Goal: Task Accomplishment & Management: Use online tool/utility

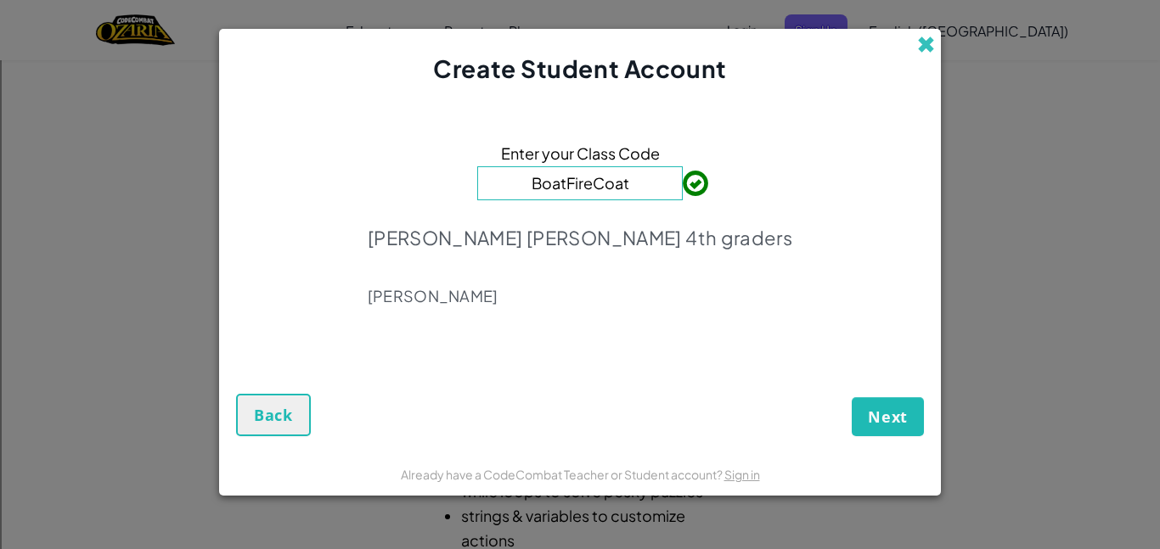
click at [924, 46] on span at bounding box center [926, 45] width 18 height 18
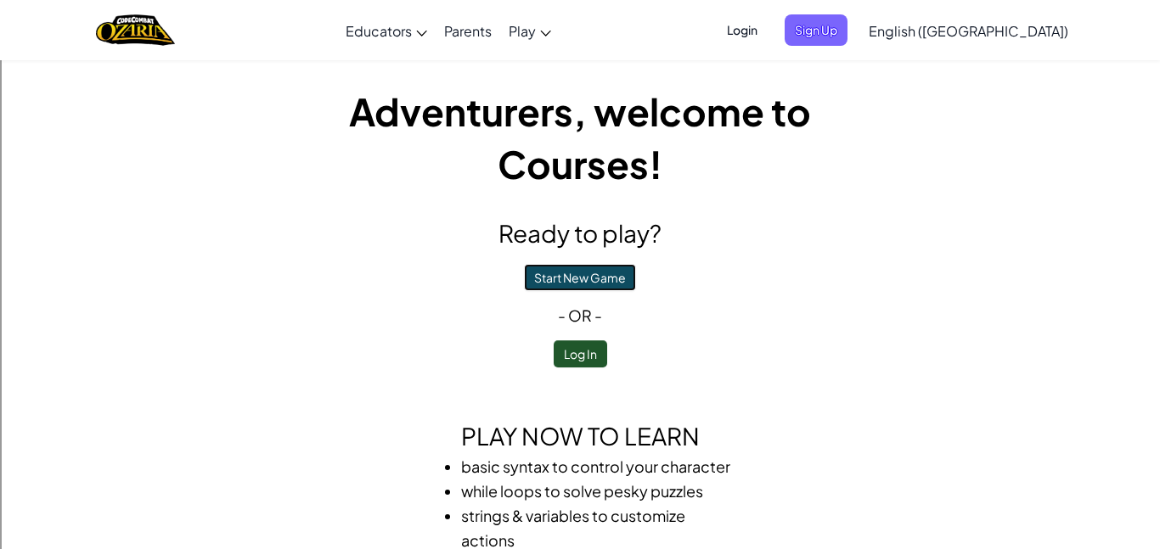
click at [583, 276] on button "Start New Game" at bounding box center [580, 277] width 112 height 27
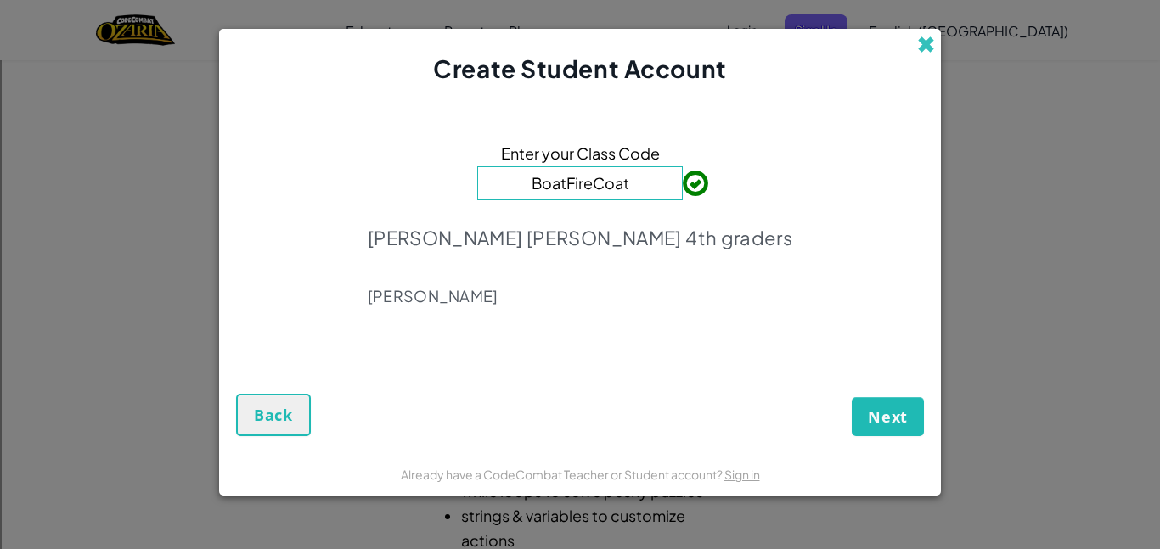
click at [929, 52] on span at bounding box center [926, 45] width 18 height 18
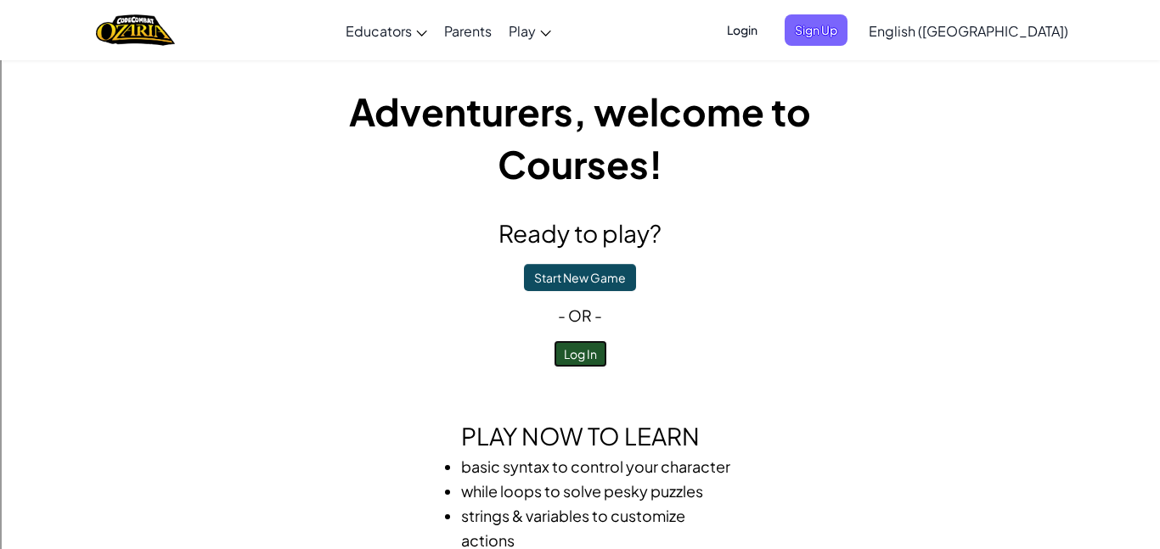
click at [563, 348] on button "Log In" at bounding box center [580, 354] width 53 height 27
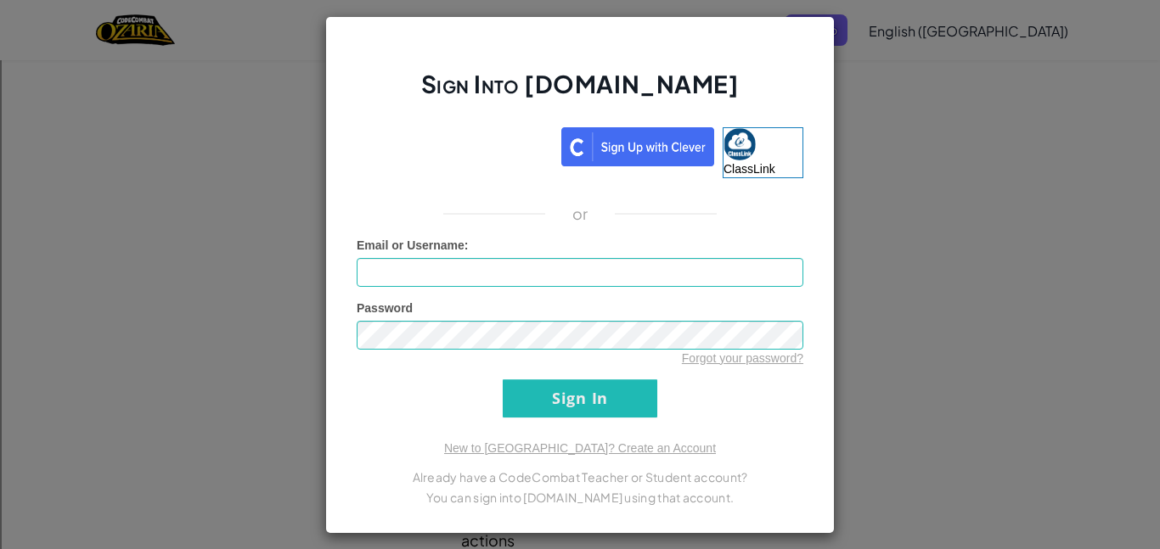
click at [878, 75] on div "Sign Into Ozaria.com ClassLink or Unknown Error Email or Username : Password Fo…" at bounding box center [580, 274] width 1160 height 549
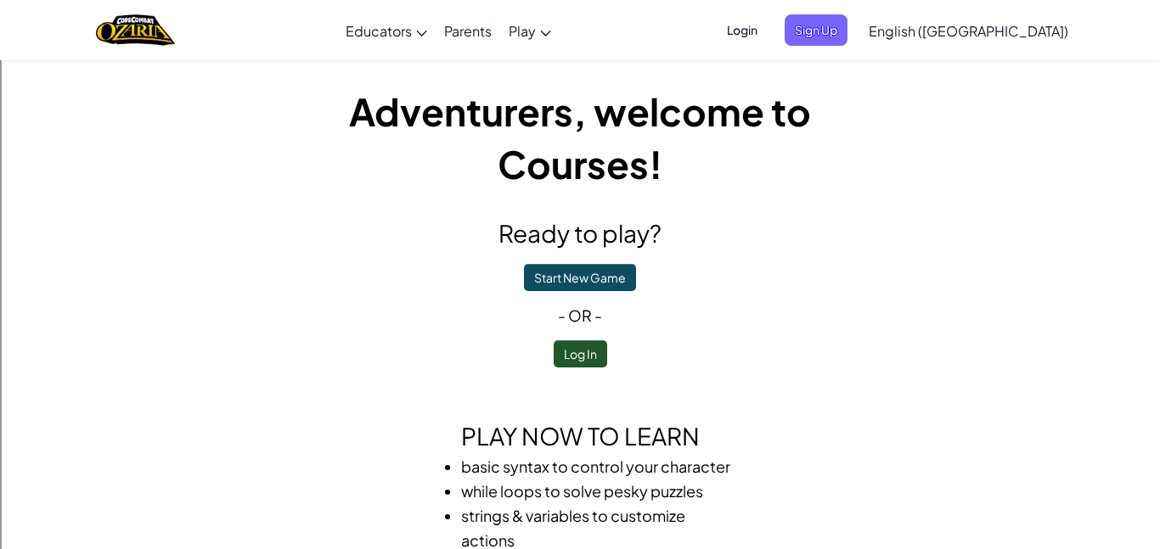
click at [768, 32] on span "Login" at bounding box center [742, 29] width 51 height 31
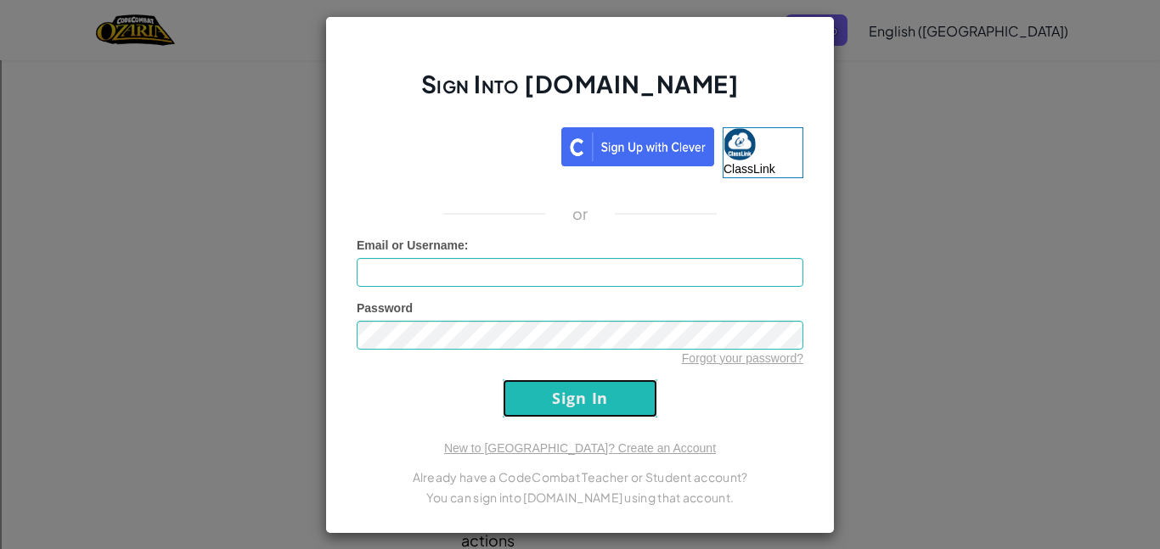
click at [598, 405] on input "Sign In" at bounding box center [580, 399] width 155 height 38
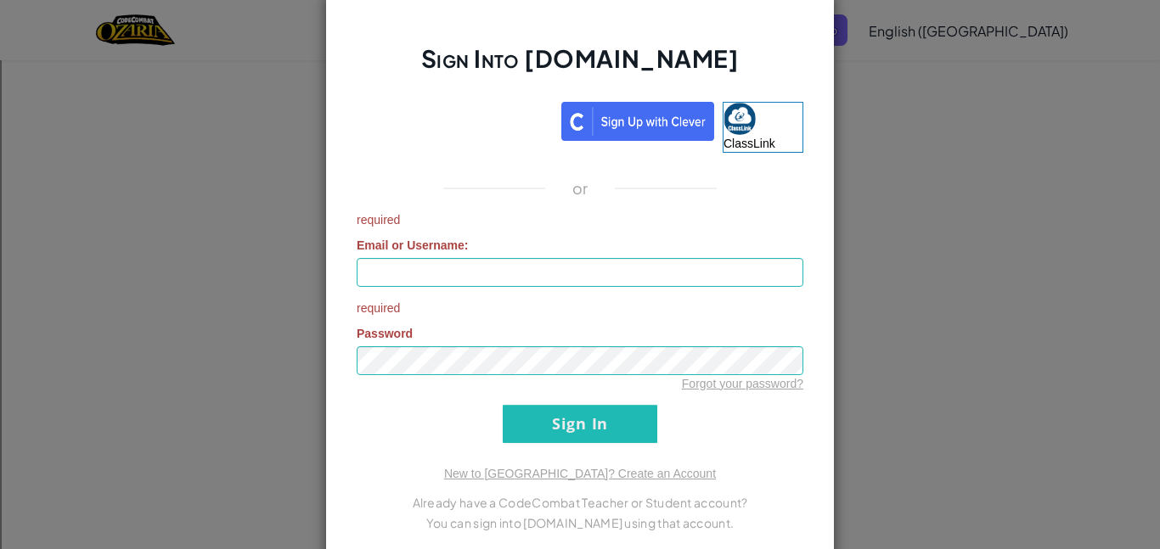
click at [960, 342] on div "Sign Into Ozaria.com ClassLink or required Email or Username : required Passwor…" at bounding box center [580, 274] width 1160 height 549
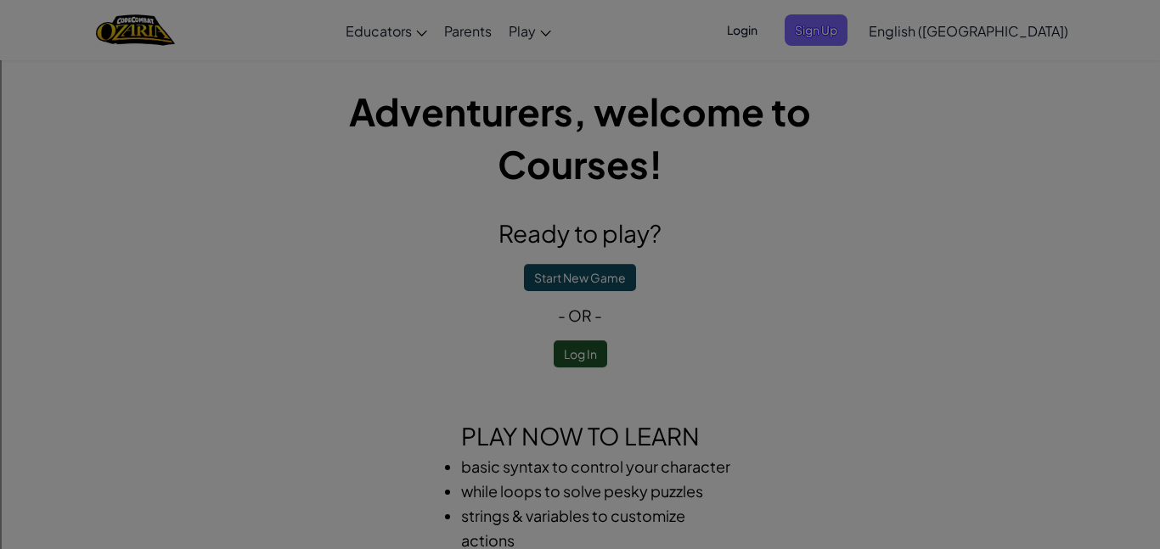
click at [939, 322] on div "Sign Into Ozaria.com ClassLink or required Email or Username : required Passwor…" at bounding box center [580, 274] width 1160 height 549
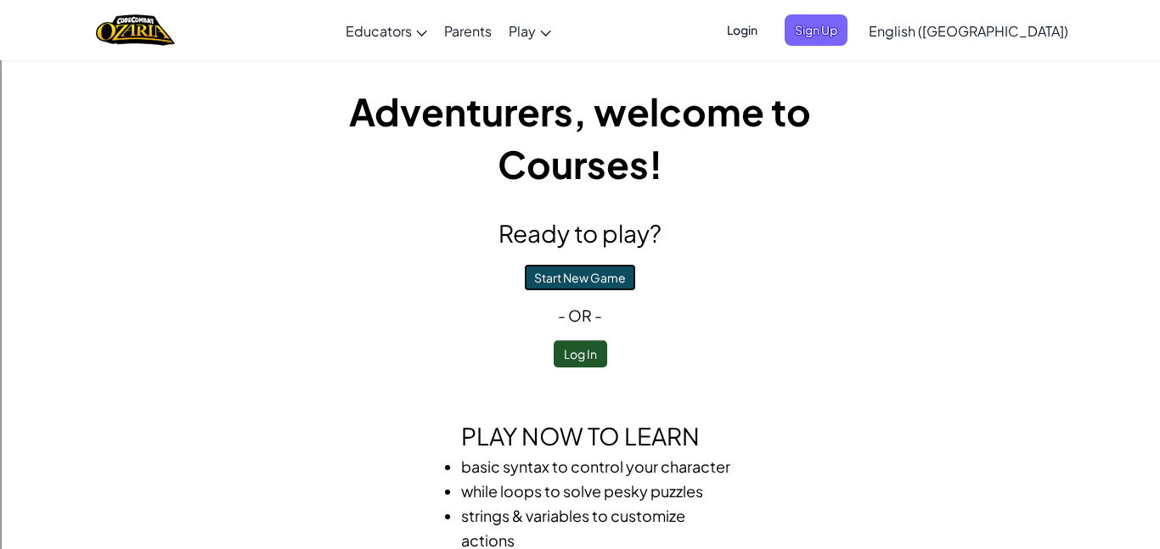
click at [620, 285] on button "Start New Game" at bounding box center [580, 277] width 112 height 27
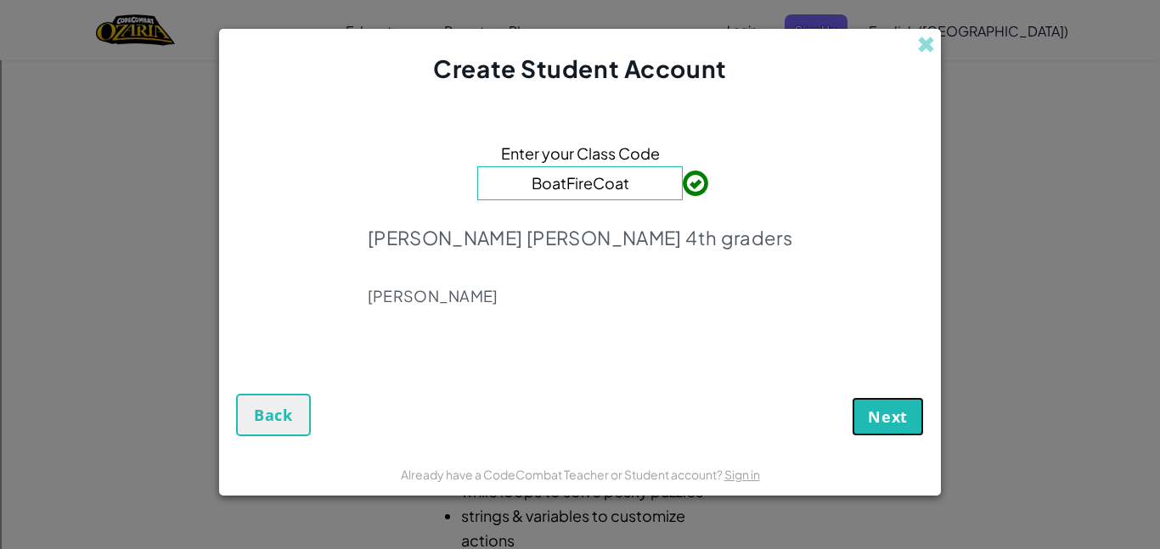
click at [904, 423] on span "Next" at bounding box center [888, 417] width 40 height 20
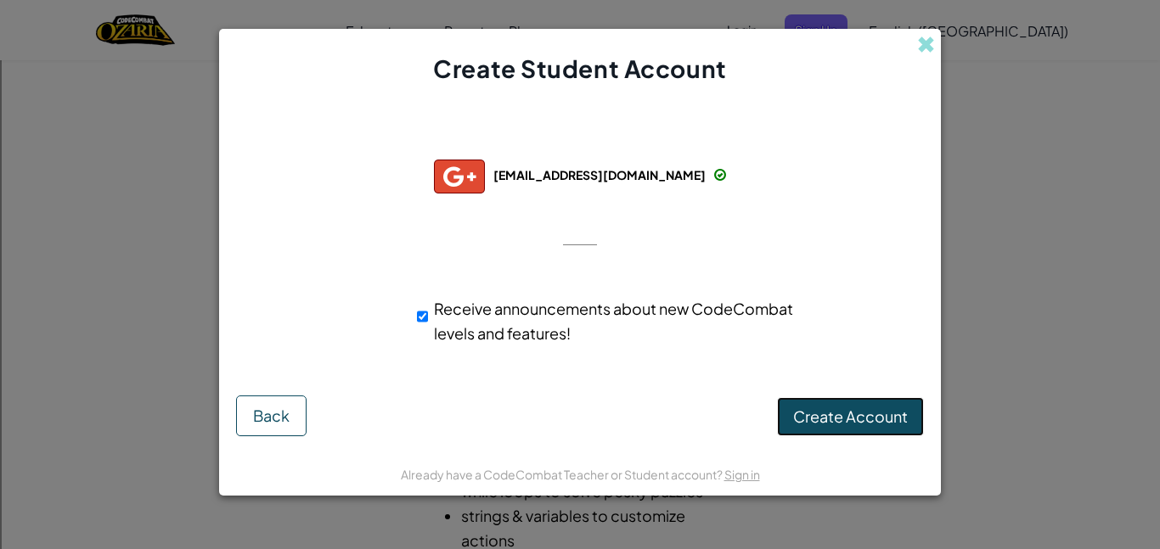
click at [912, 417] on button "Create Account" at bounding box center [850, 416] width 147 height 39
click at [898, 425] on button "Create Account" at bounding box center [850, 416] width 147 height 39
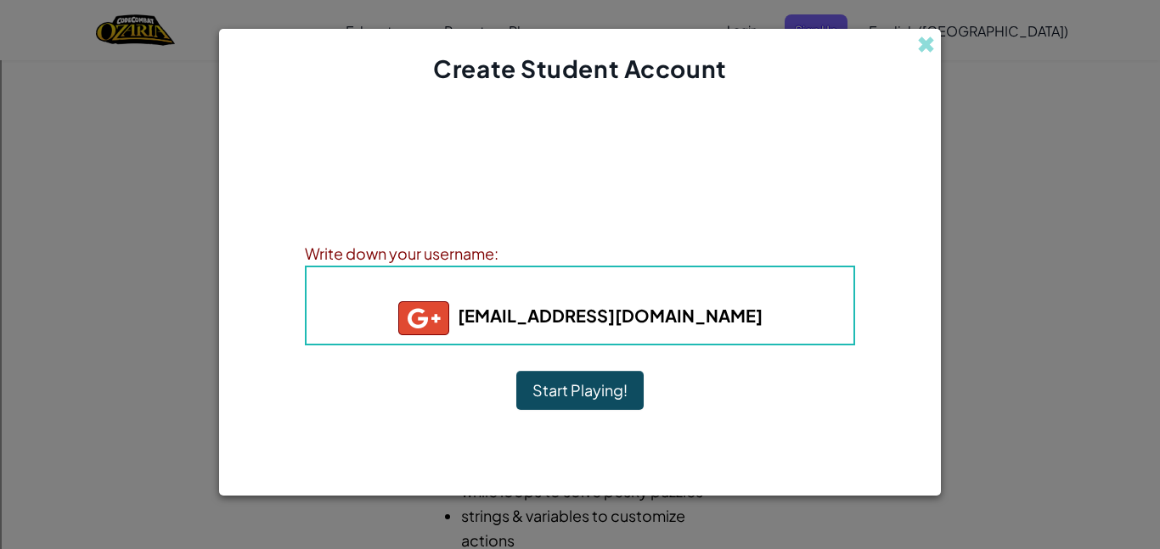
click at [611, 391] on button "Start Playing!" at bounding box center [579, 390] width 127 height 39
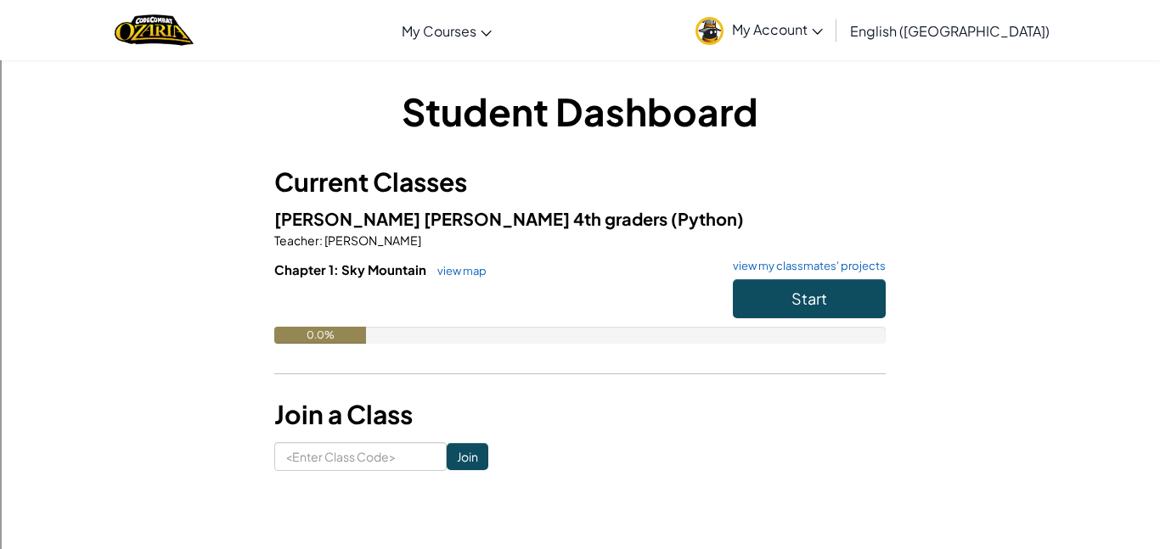
click at [831, 209] on h5 "[PERSON_NAME] [PERSON_NAME] 4th graders (Python)" at bounding box center [579, 219] width 611 height 26
click at [785, 301] on button "Start" at bounding box center [809, 298] width 153 height 39
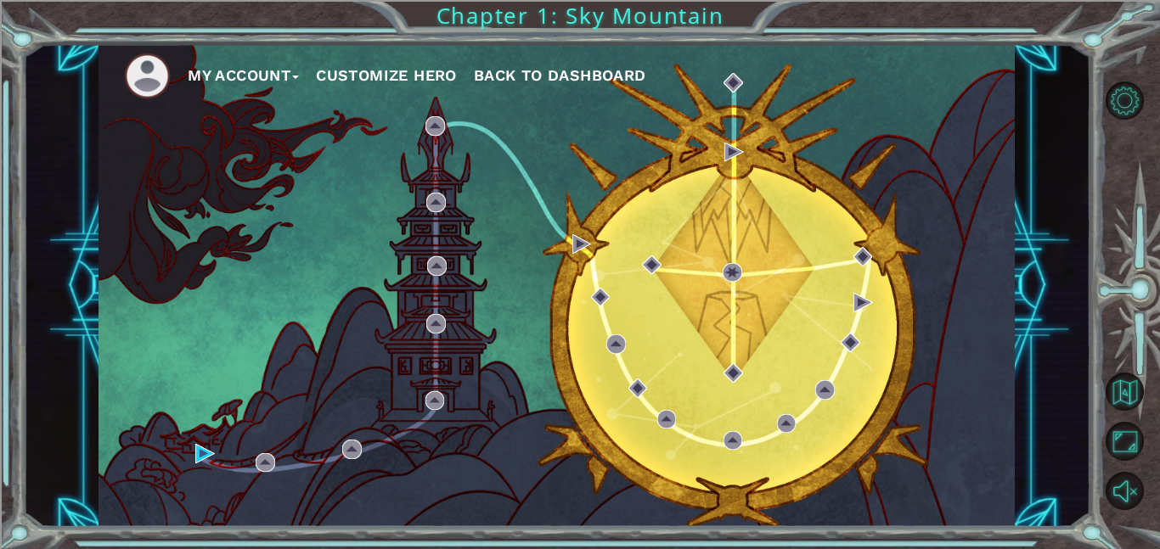
click at [20, 538] on div "My Account Customize Hero Back to Dashboard Chapter 1: Sky Mountain" at bounding box center [580, 274] width 1160 height 549
click at [31, 521] on div "My Account Customize Hero Back to Dashboard" at bounding box center [556, 285] width 1067 height 483
click at [157, 137] on div "My Account Customize Hero Back to Dashboard" at bounding box center [557, 285] width 916 height 483
click at [206, 447] on img at bounding box center [205, 454] width 20 height 20
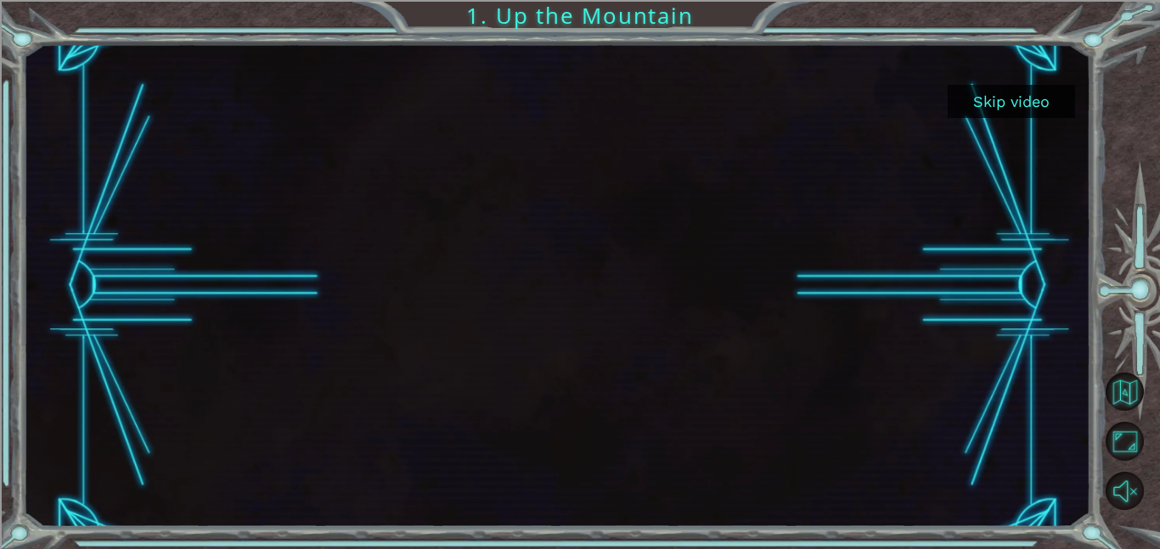
click at [1037, 102] on button "Skip video" at bounding box center [1011, 101] width 127 height 33
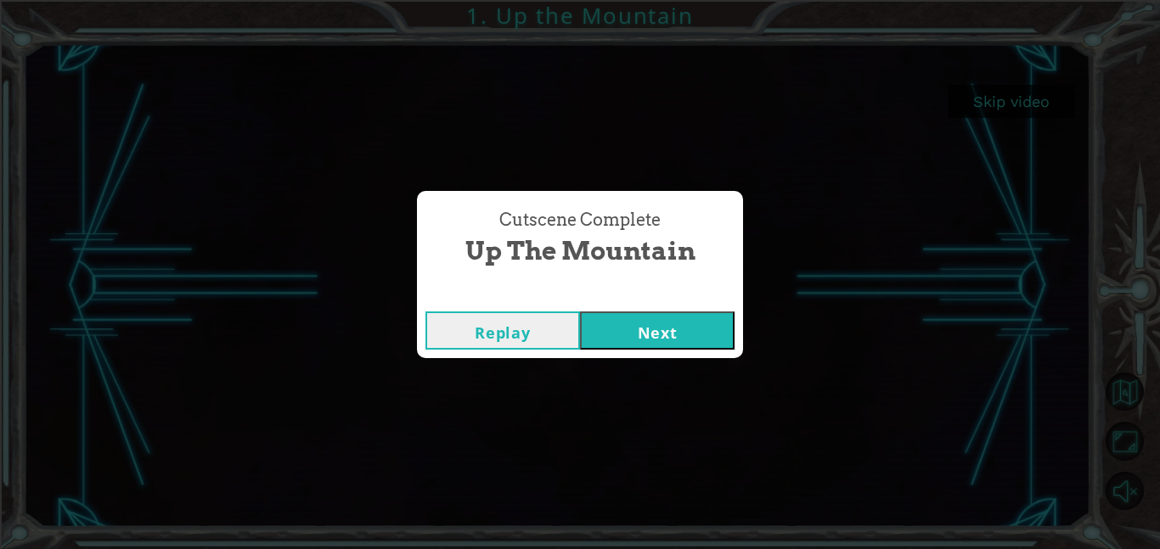
click at [633, 330] on button "Next" at bounding box center [657, 331] width 155 height 38
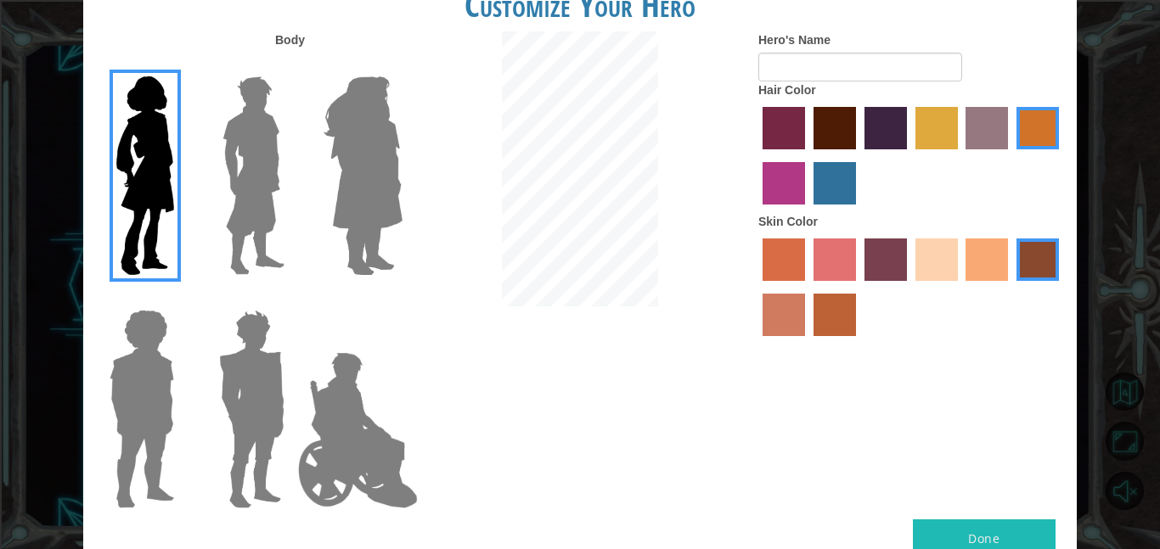
click at [342, 198] on img at bounding box center [363, 176] width 93 height 212
click at [402, 65] on input "Hero Amethyst" at bounding box center [402, 65] width 0 height 0
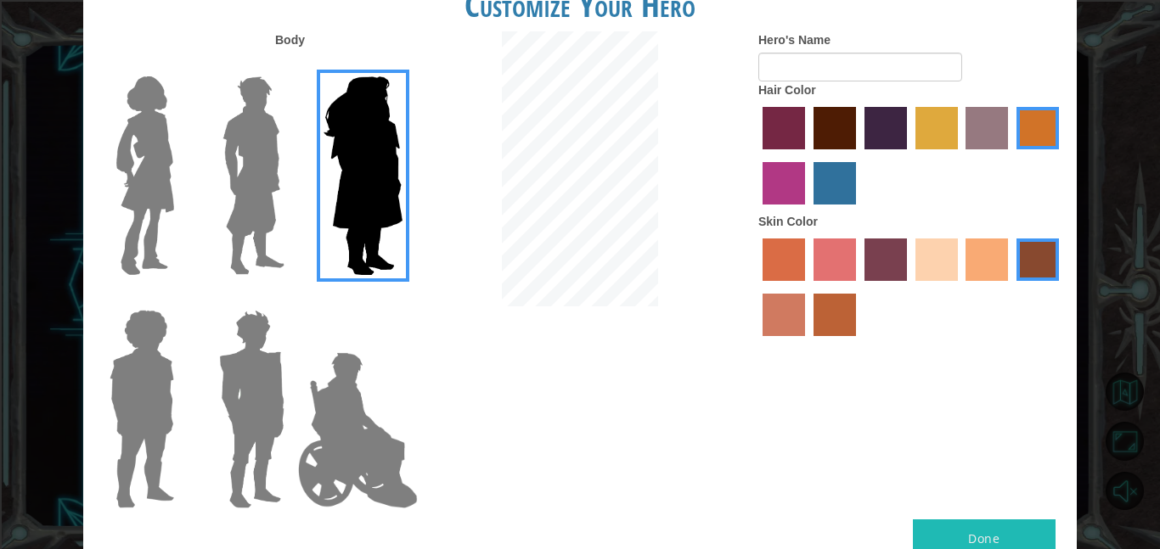
click at [130, 374] on img at bounding box center [142, 409] width 78 height 212
click at [181, 299] on input "Hero Steven" at bounding box center [181, 299] width 0 height 0
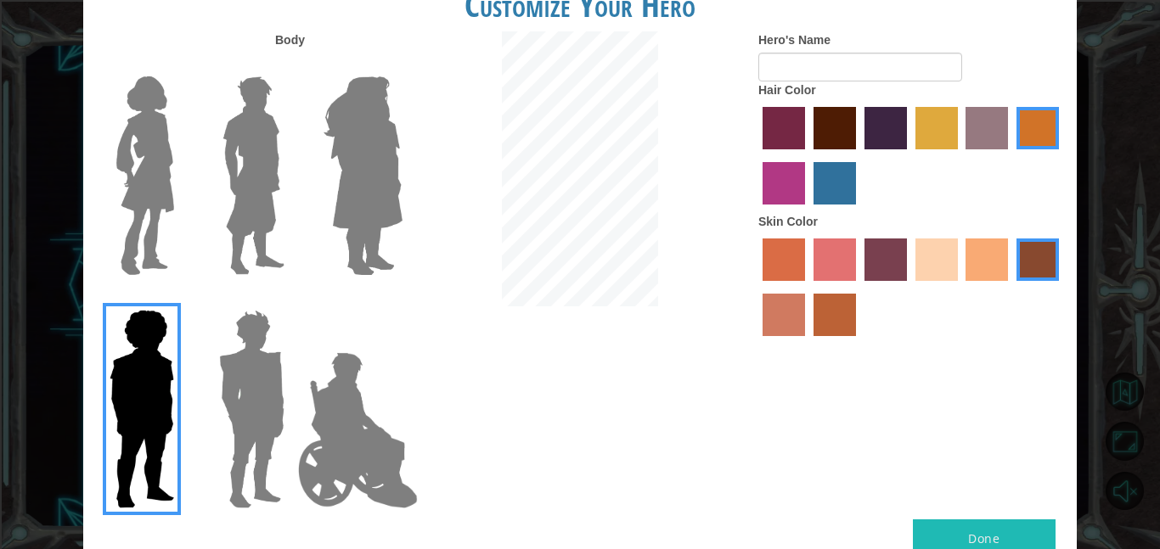
click at [248, 181] on img at bounding box center [254, 176] width 76 height 212
click at [291, 65] on input "Hero Lars" at bounding box center [291, 65] width 0 height 0
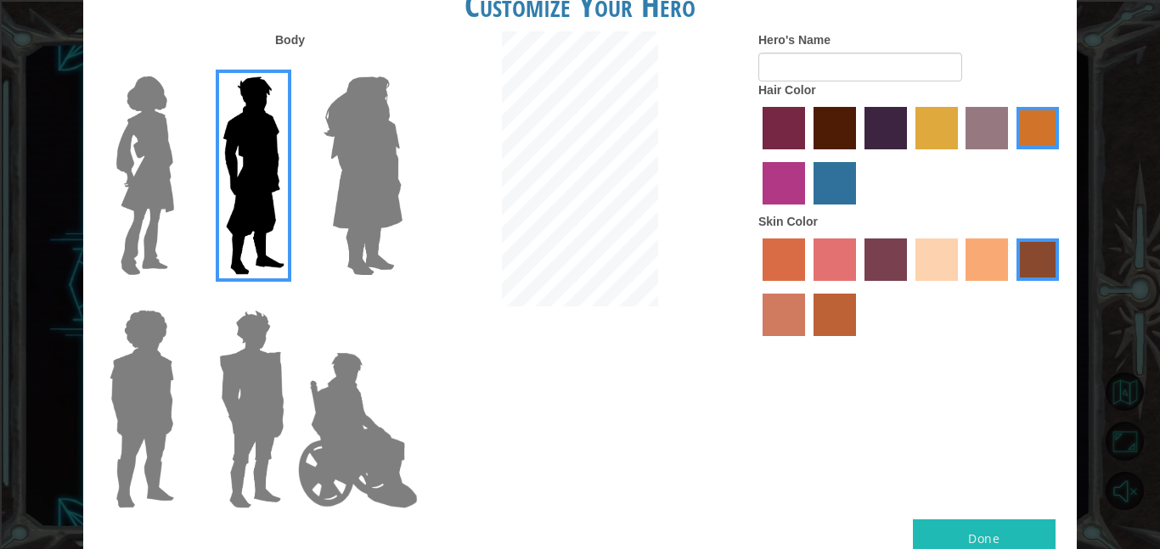
click at [143, 166] on img at bounding box center [145, 176] width 71 height 212
click at [181, 65] on input "Hero Connie" at bounding box center [181, 65] width 0 height 0
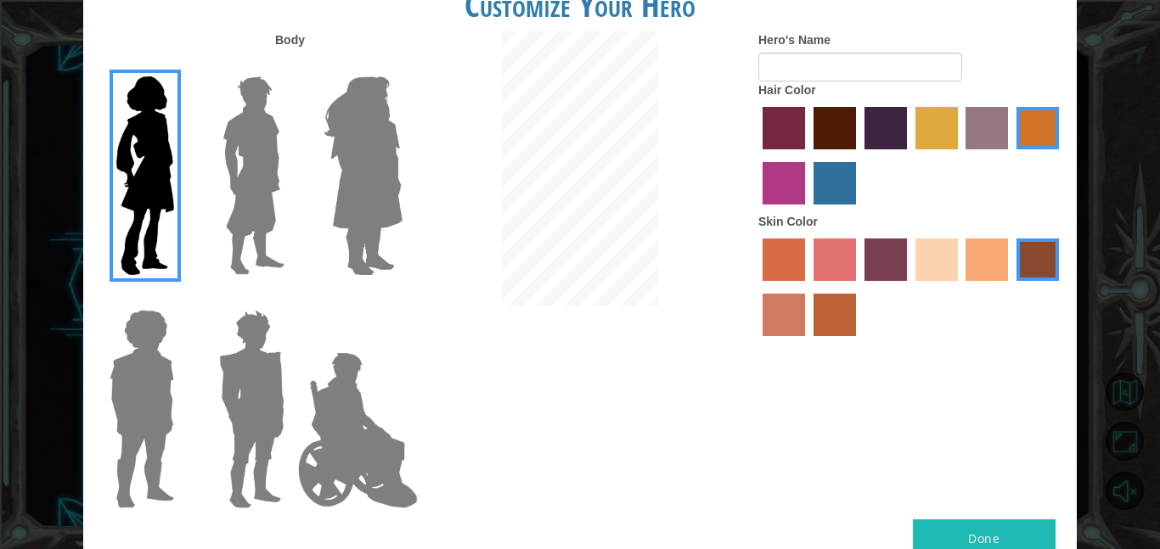
click at [796, 183] on label "medium red violet hair color" at bounding box center [784, 183] width 42 height 42
click at [1061, 155] on input "medium red violet hair color" at bounding box center [1061, 155] width 0 height 0
click at [940, 270] on label "sandy beach skin color" at bounding box center [936, 260] width 42 height 42
click at [909, 287] on input "sandy beach skin color" at bounding box center [909, 287] width 0 height 0
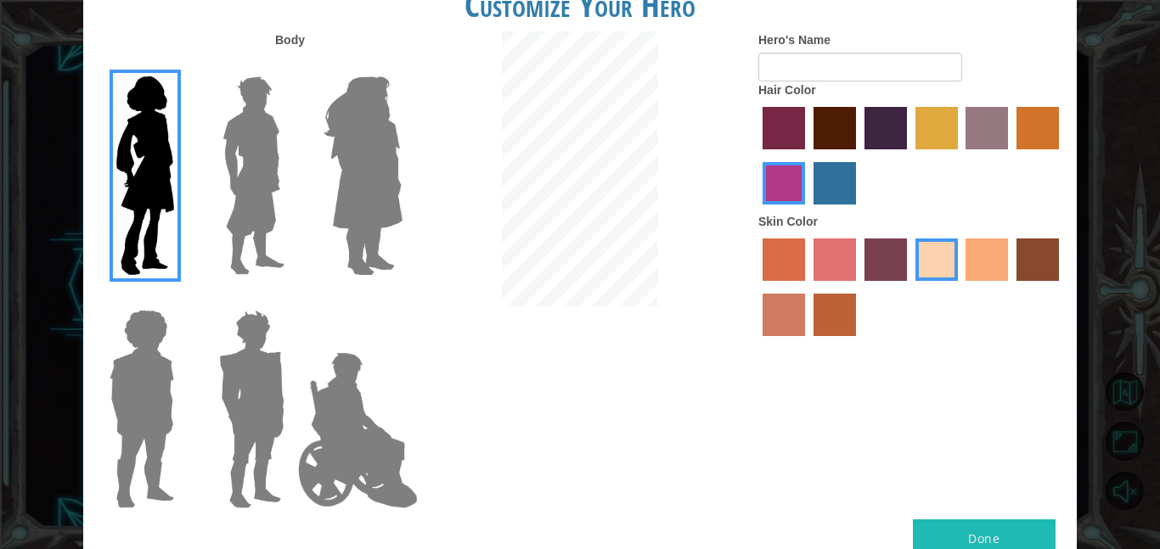
click at [996, 259] on label "tacao skin color" at bounding box center [987, 260] width 42 height 42
click at [960, 287] on input "tacao skin color" at bounding box center [960, 287] width 0 height 0
click at [941, 273] on label "sandy beach skin color" at bounding box center [936, 260] width 42 height 42
click at [909, 287] on input "sandy beach skin color" at bounding box center [909, 287] width 0 height 0
click at [887, 70] on input "Hero's Name" at bounding box center [860, 67] width 204 height 29
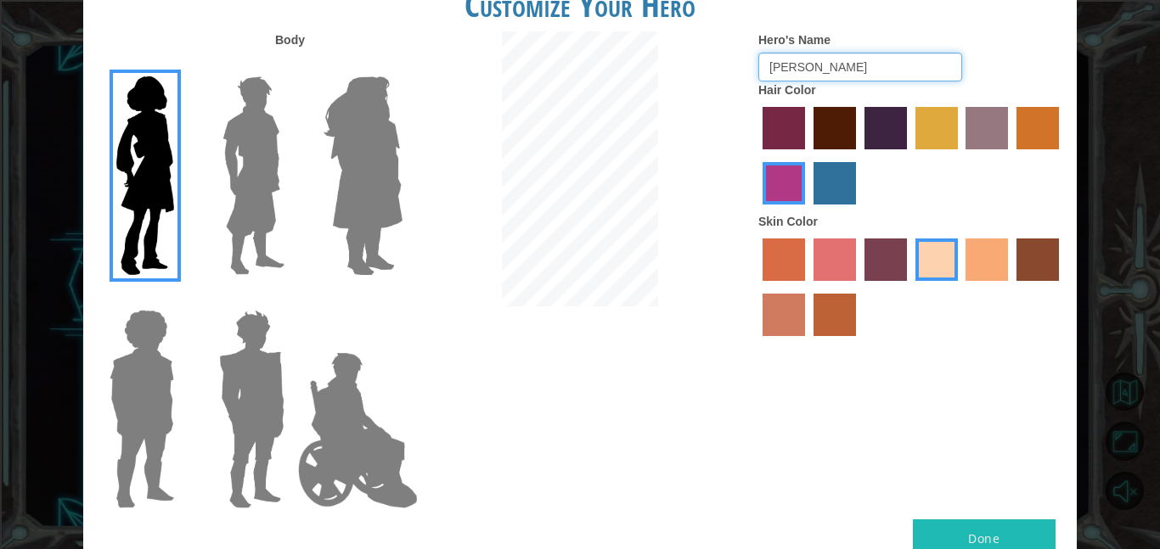
type input "[PERSON_NAME]"
click at [846, 132] on label "maroon hair color" at bounding box center [835, 128] width 42 height 42
click at [808, 155] on input "maroon hair color" at bounding box center [808, 155] width 0 height 0
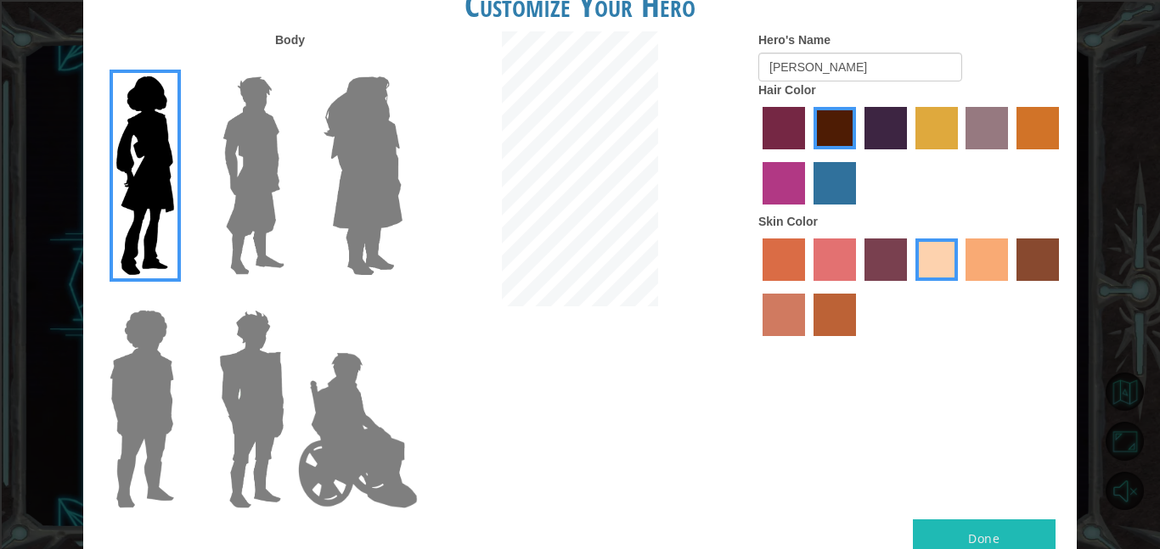
click at [1011, 540] on button "Done" at bounding box center [984, 539] width 143 height 38
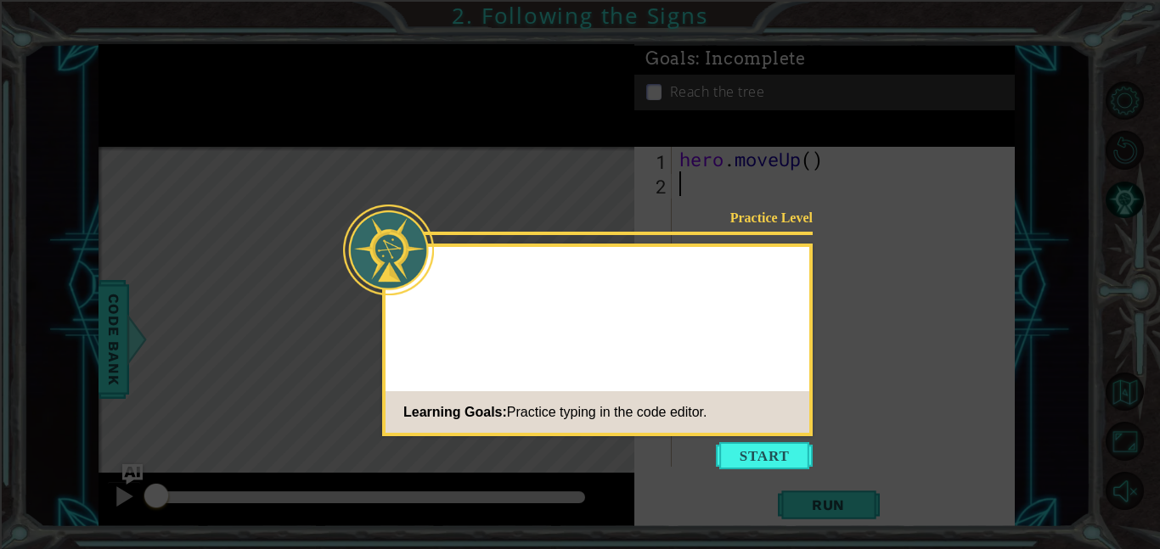
click at [816, 351] on icon at bounding box center [580, 274] width 1160 height 549
click at [776, 459] on button "Start" at bounding box center [764, 455] width 97 height 27
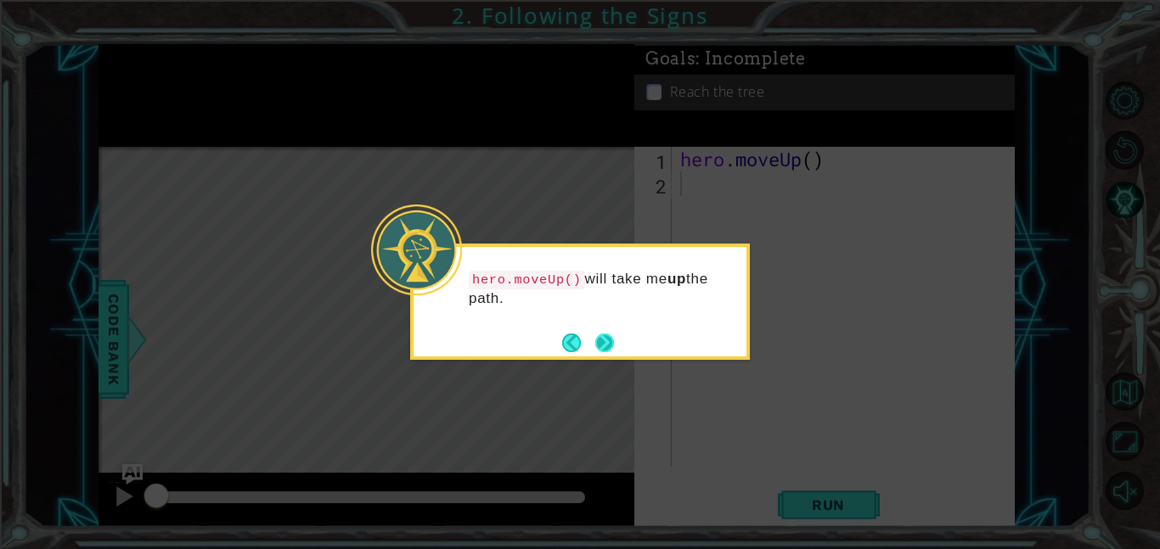
click at [609, 335] on button "Next" at bounding box center [604, 343] width 19 height 19
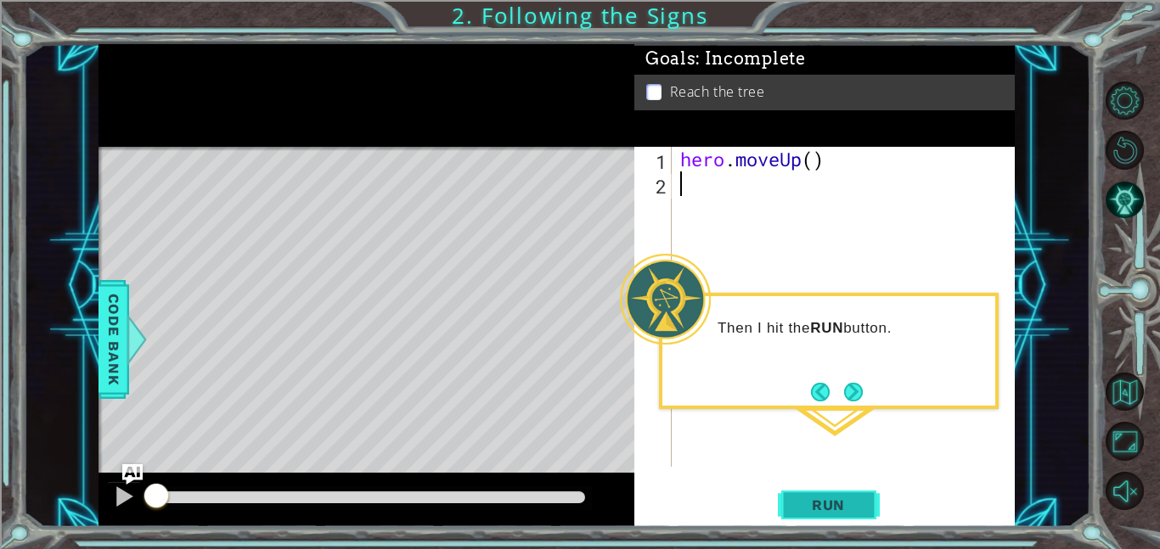
click at [821, 500] on span "Run" at bounding box center [828, 505] width 67 height 17
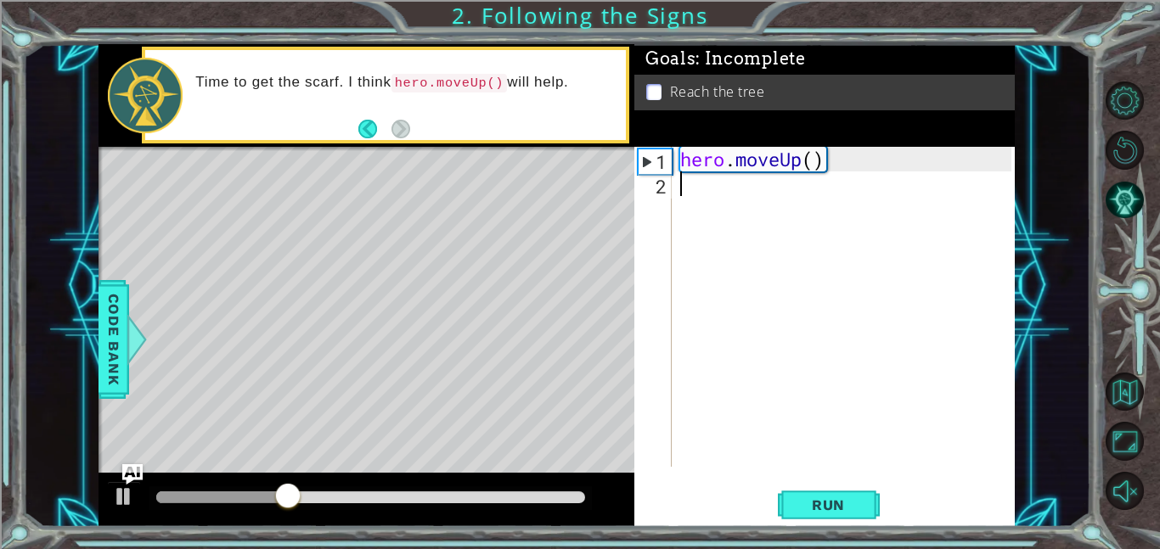
click at [833, 165] on div "hero . moveUp ( )" at bounding box center [848, 331] width 343 height 369
click at [848, 502] on span "Run" at bounding box center [828, 505] width 67 height 17
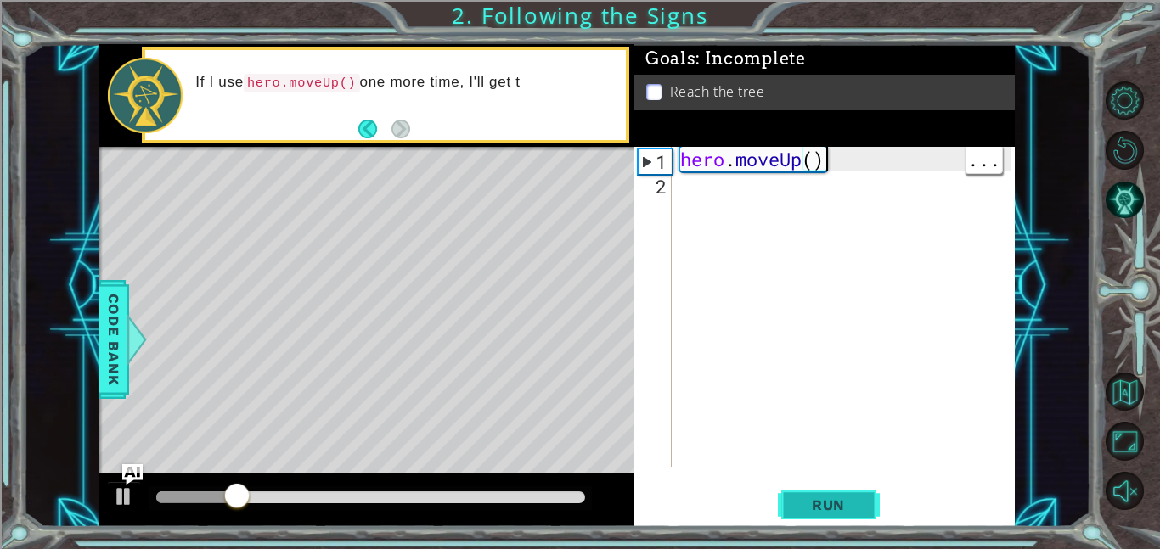
click at [806, 507] on span "Run" at bounding box center [828, 505] width 67 height 17
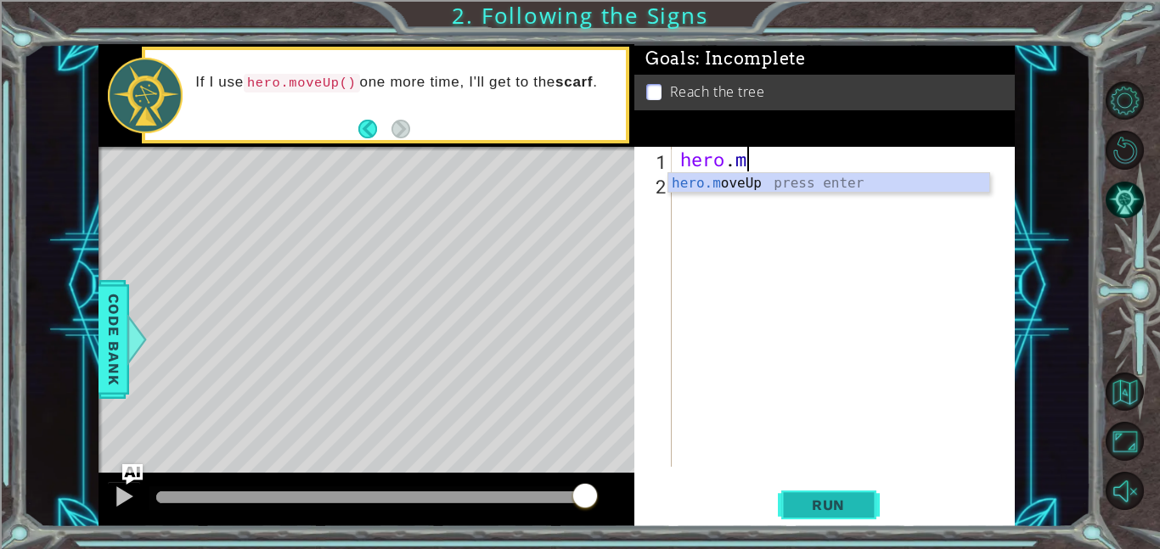
scroll to position [0, 1]
type textarea "h"
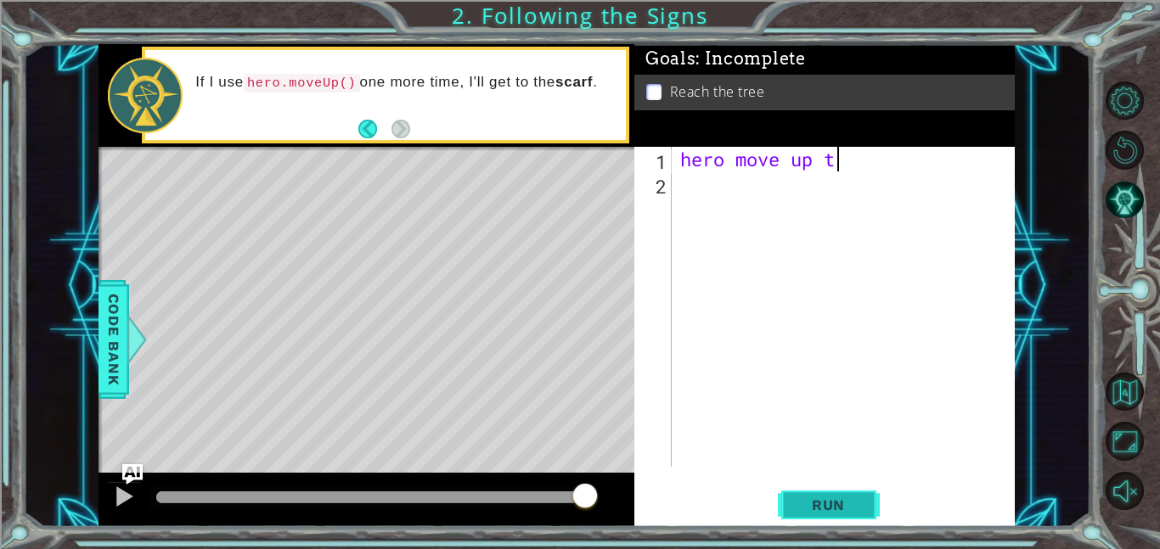
scroll to position [0, 7]
type textarea "hero move up two times"
click at [833, 504] on span "Run" at bounding box center [828, 505] width 67 height 17
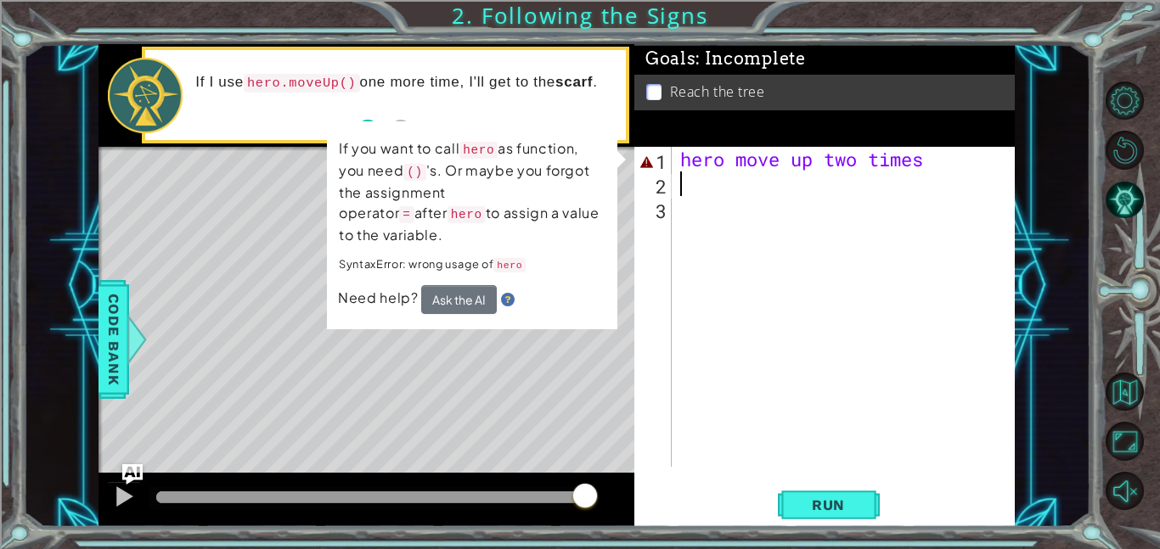
click at [864, 165] on div "hero move up two times" at bounding box center [848, 331] width 343 height 369
click at [662, 96] on li "Reach the tree" at bounding box center [826, 92] width 361 height 20
click at [662, 101] on li "Reach the tree" at bounding box center [826, 92] width 361 height 20
click at [658, 104] on div "Reach the tree" at bounding box center [824, 93] width 380 height 36
click at [648, 113] on div "Goals : Incomplete Reach the tree" at bounding box center [824, 95] width 380 height 103
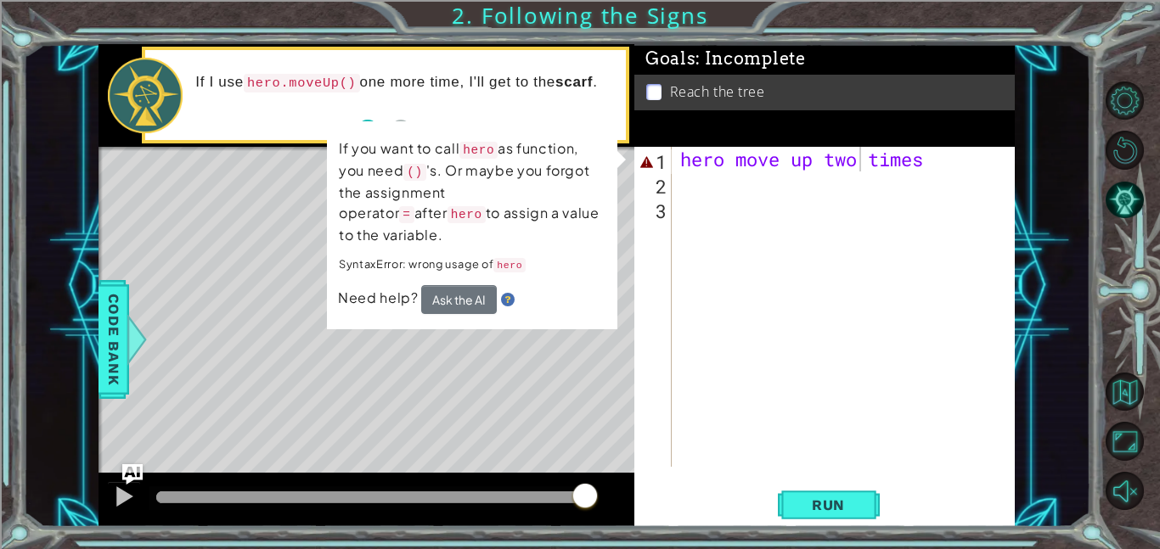
click at [662, 106] on div "Reach the tree" at bounding box center [824, 93] width 380 height 36
click at [211, 99] on div "If I use hero.moveUp() one more time, I'll get to the scarf ." at bounding box center [404, 95] width 442 height 61
click at [206, 117] on div "If I use hero.moveUp() one more time, I'll get to the scarf ." at bounding box center [404, 95] width 442 height 61
click at [191, 92] on div "If I use hero.moveUp() one more time, I'll get to the scarf ." at bounding box center [404, 95] width 442 height 61
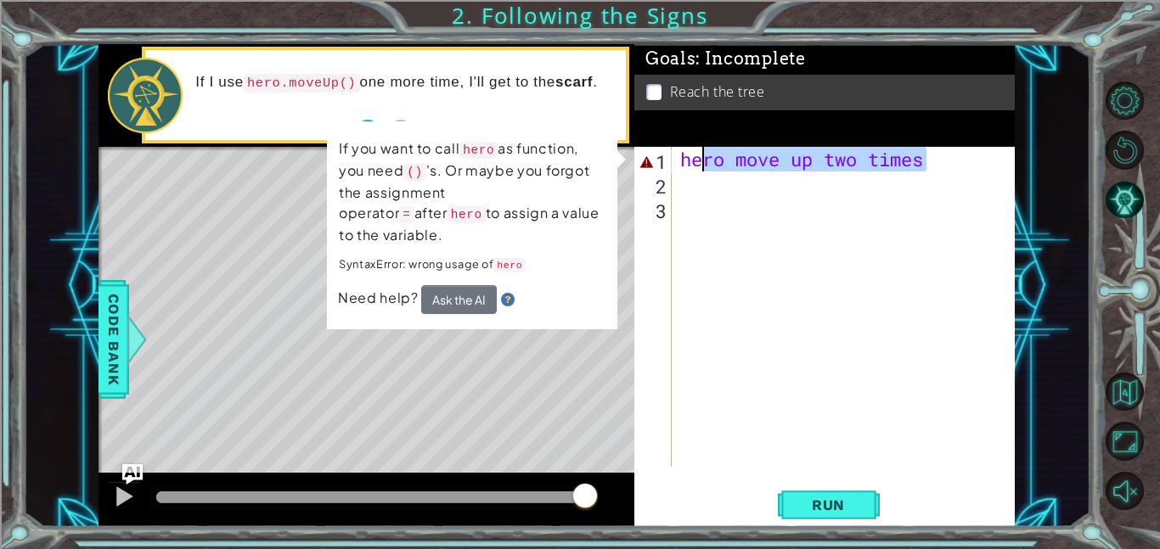
drag, startPoint x: 932, startPoint y: 163, endPoint x: 700, endPoint y: 156, distance: 231.9
click at [700, 156] on div "hero move up two times" at bounding box center [848, 331] width 343 height 369
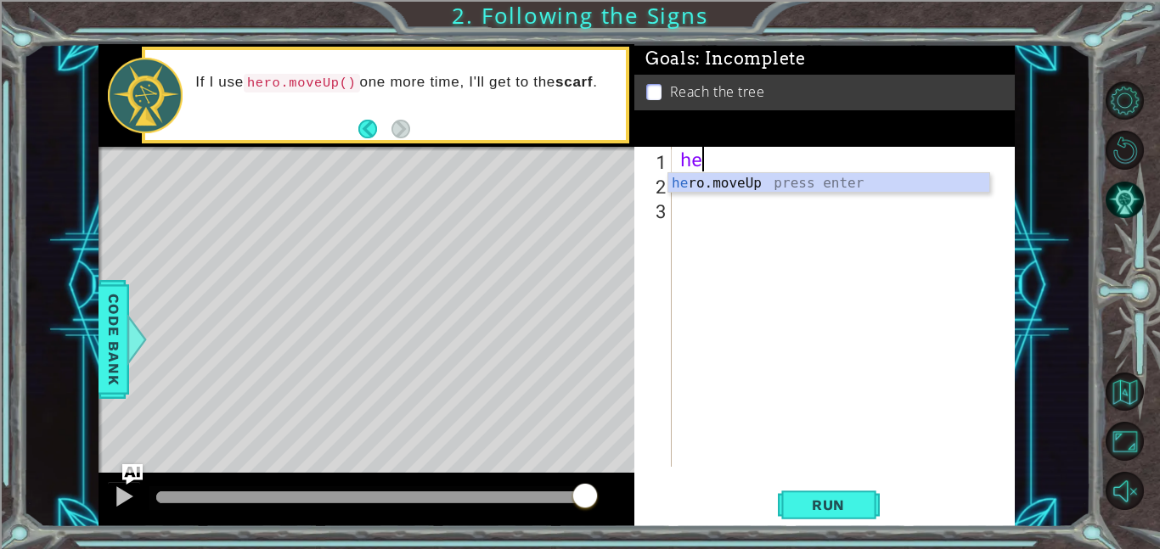
type textarea "h"
type textarea "hero"
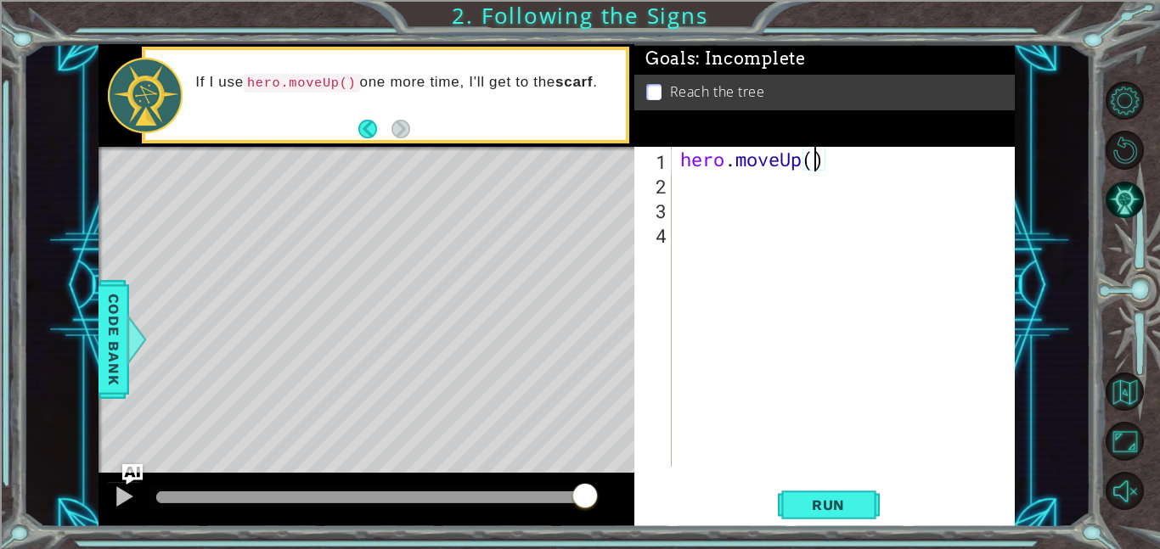
type textarea "hero.moveUp(2)"
drag, startPoint x: 862, startPoint y: 149, endPoint x: 652, endPoint y: 163, distance: 210.2
click at [652, 163] on div "hero.moveUp(2) 1 2 3 4 hero . moveUp ( 2 ) הההההההההההההההההההההההההההההההההההה…" at bounding box center [822, 307] width 377 height 320
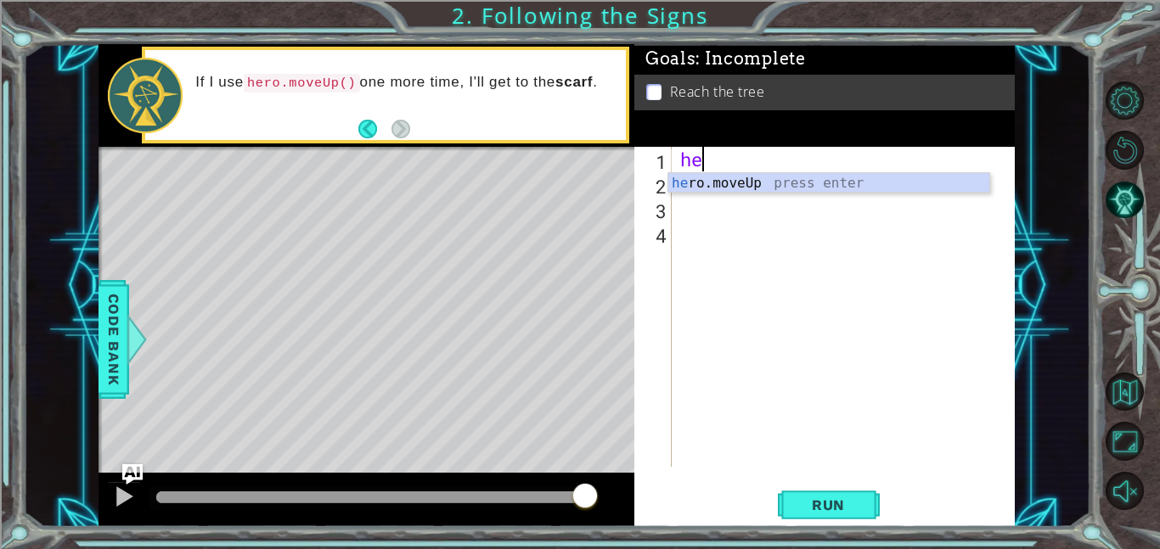
type textarea "hero"
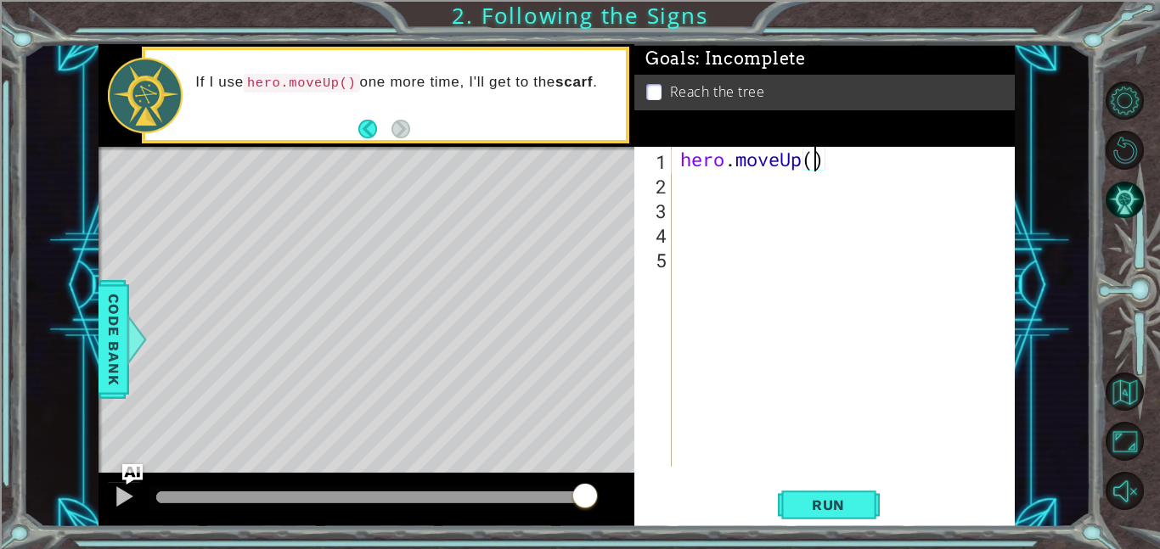
click at [814, 166] on div "hero . moveUp ( )" at bounding box center [848, 331] width 343 height 369
type textarea "hero.moveUp(2)"
click at [835, 490] on button "Run" at bounding box center [829, 505] width 102 height 38
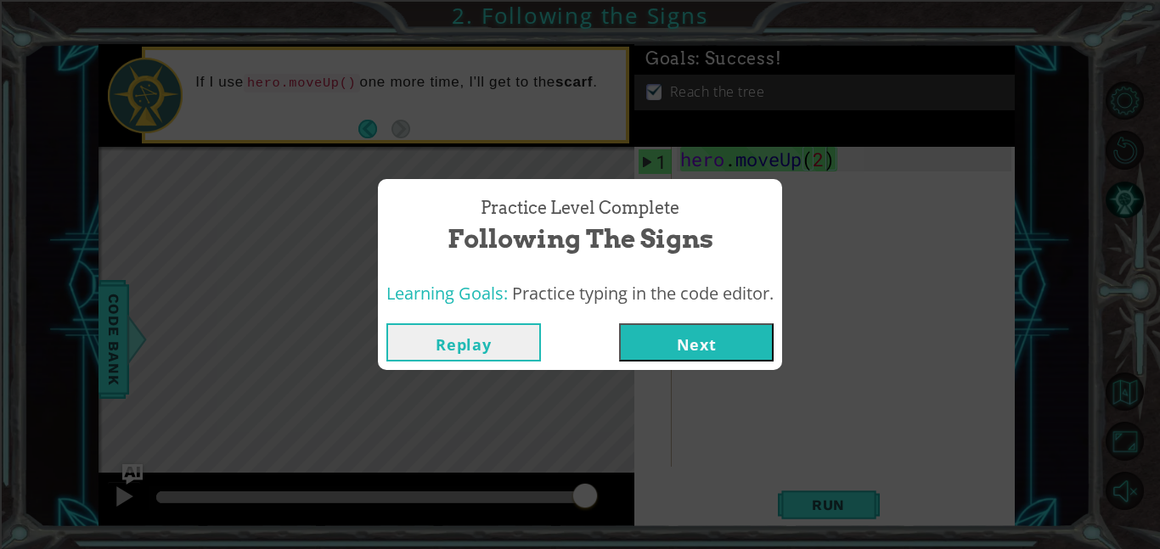
click at [690, 332] on button "Next" at bounding box center [696, 343] width 155 height 38
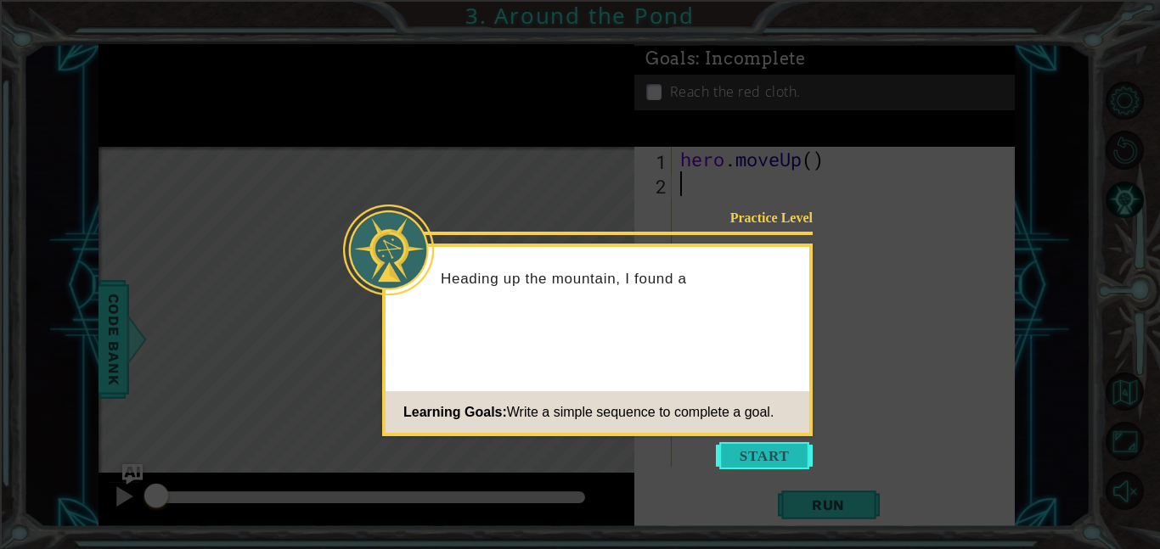
click at [773, 455] on button "Start" at bounding box center [764, 455] width 97 height 27
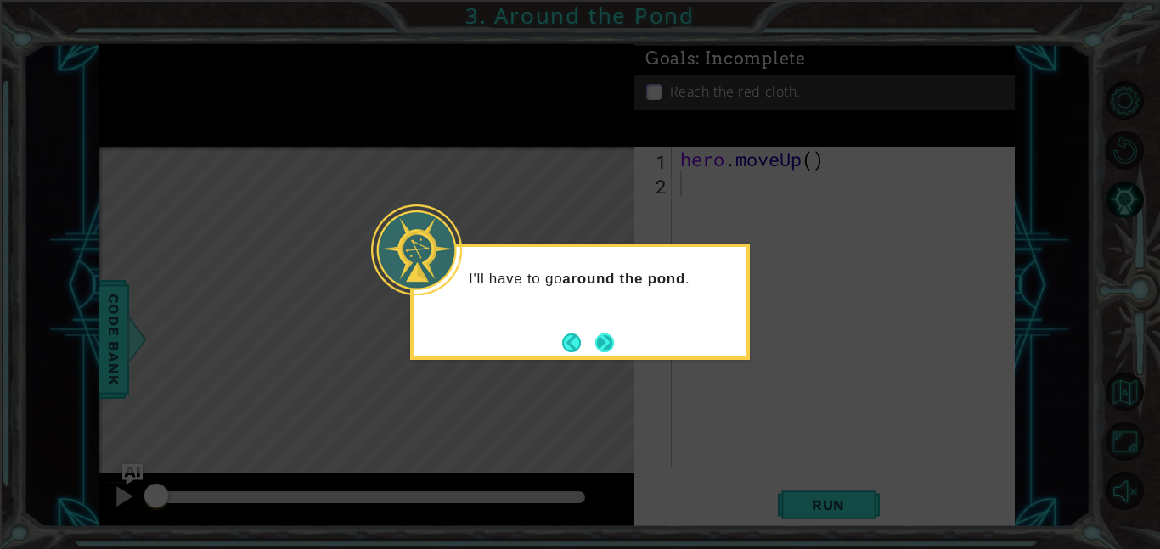
click at [599, 338] on button "Next" at bounding box center [604, 343] width 19 height 19
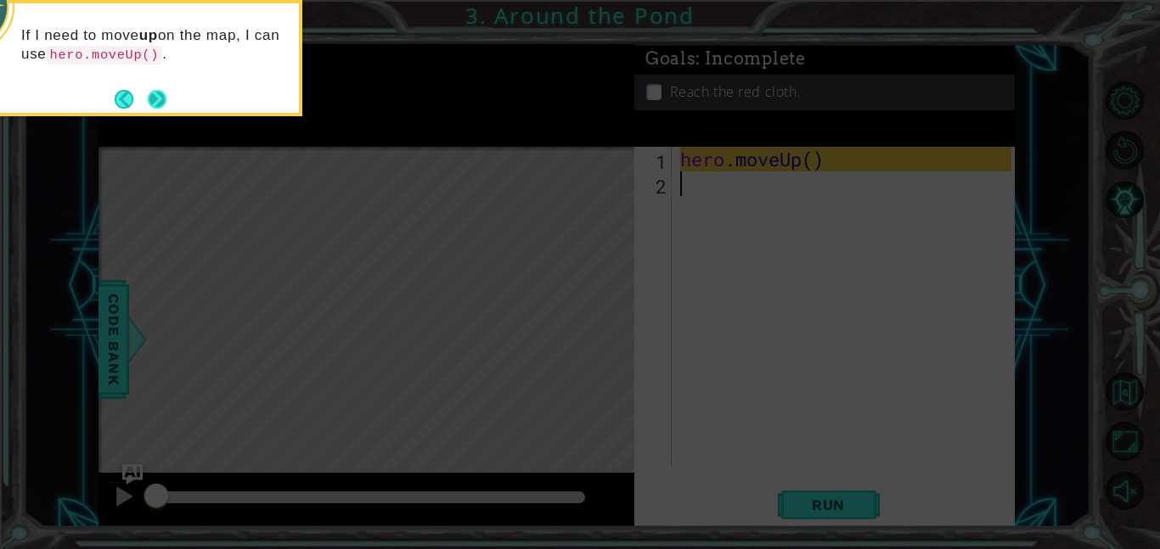
click at [155, 92] on button "Next" at bounding box center [157, 99] width 19 height 19
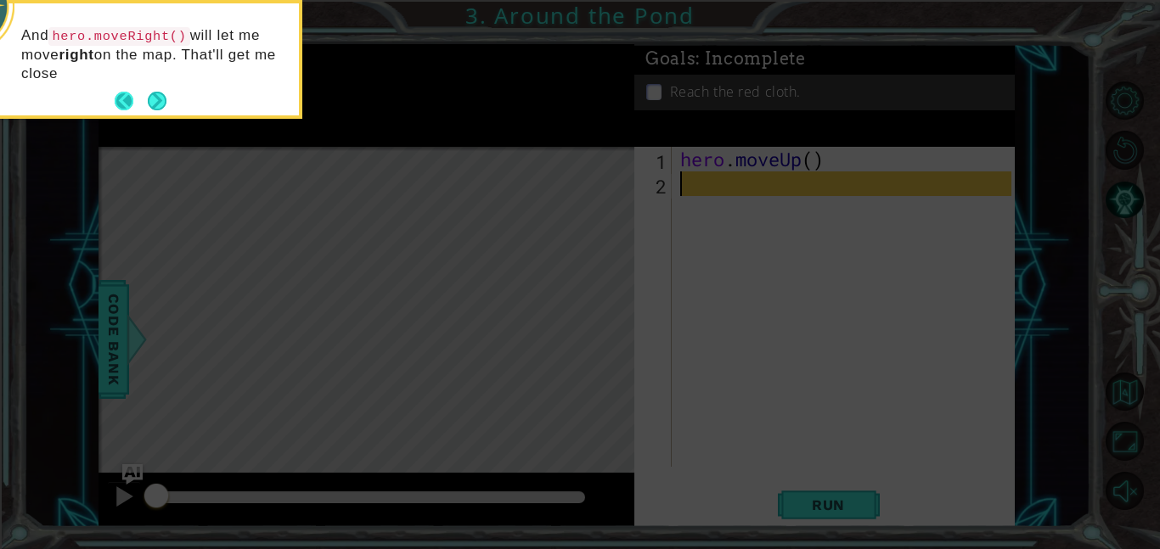
click at [145, 108] on button "Back" at bounding box center [131, 101] width 33 height 19
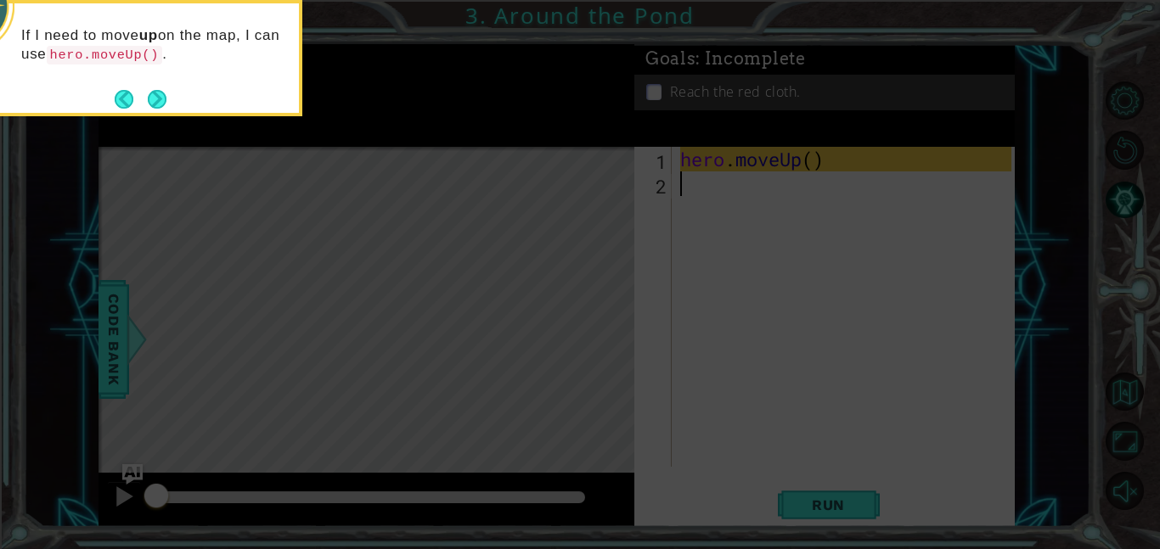
click at [145, 108] on button "Back" at bounding box center [131, 99] width 33 height 19
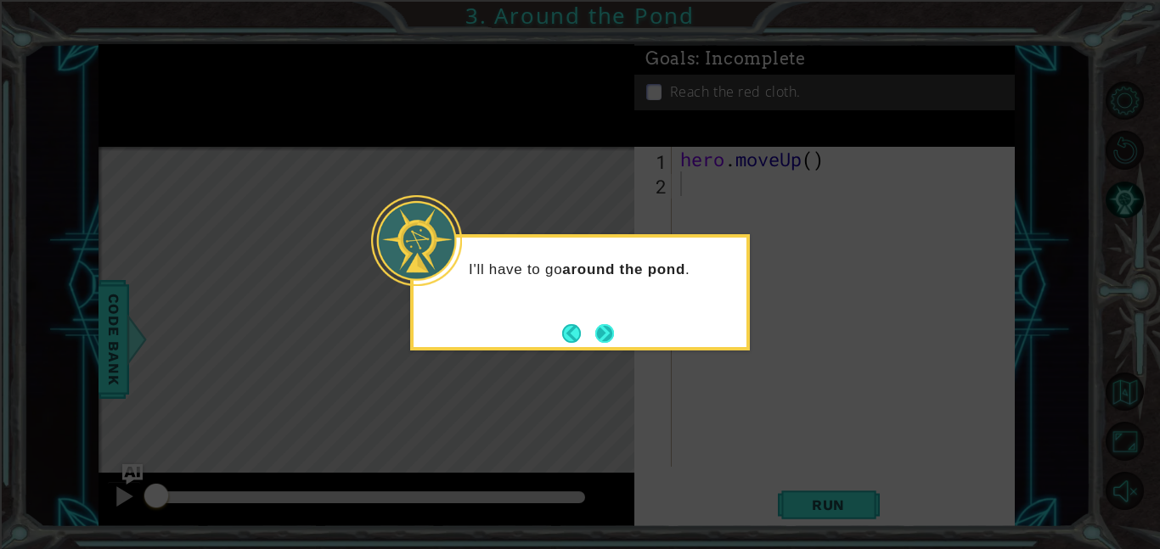
click at [611, 331] on button "Next" at bounding box center [604, 333] width 19 height 19
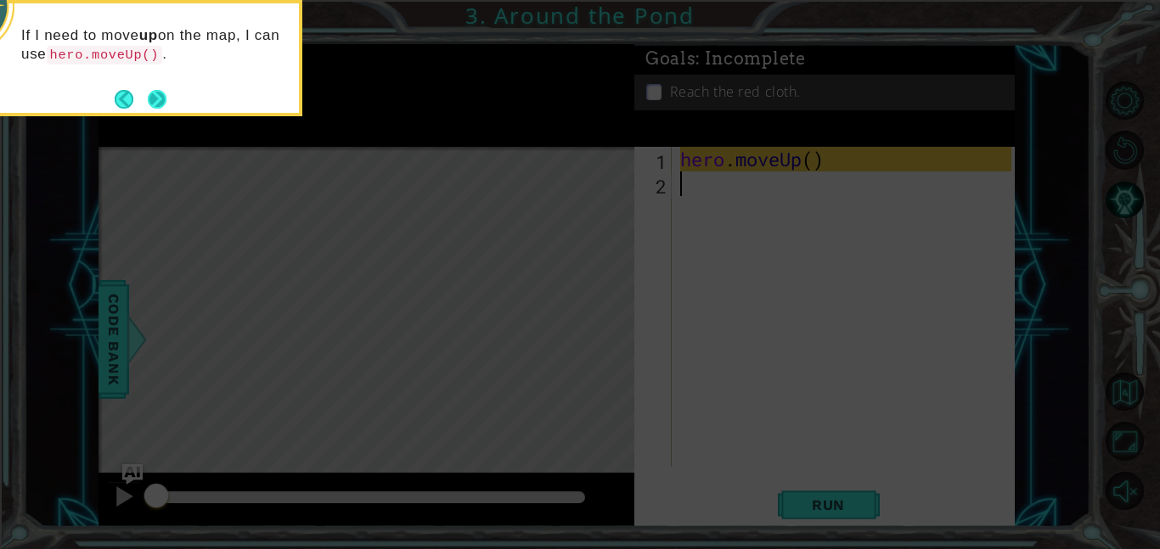
click at [158, 105] on button "Next" at bounding box center [158, 99] width 20 height 20
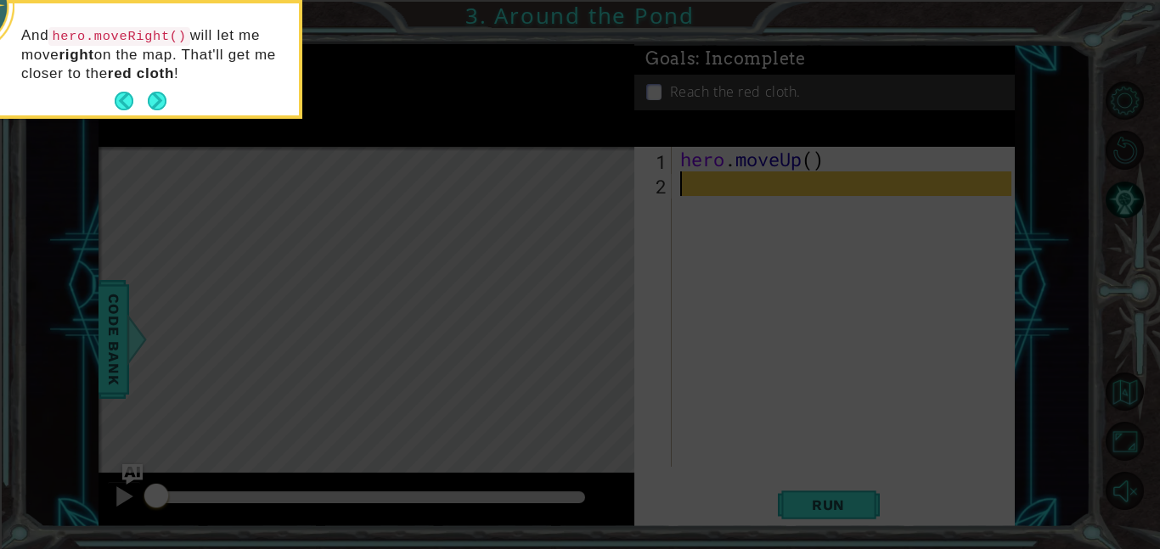
click at [158, 105] on button "Next" at bounding box center [157, 101] width 19 height 19
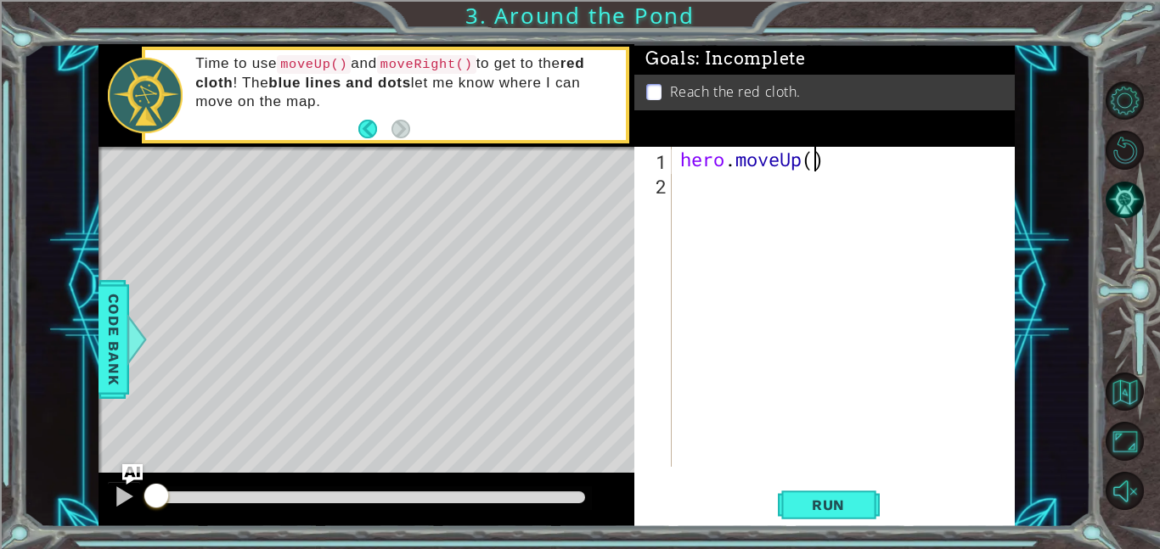
click at [818, 159] on div "hero . moveUp ( )" at bounding box center [848, 331] width 343 height 369
type textarea "hero.moveUp(2)"
click at [852, 504] on span "Run" at bounding box center [828, 505] width 67 height 17
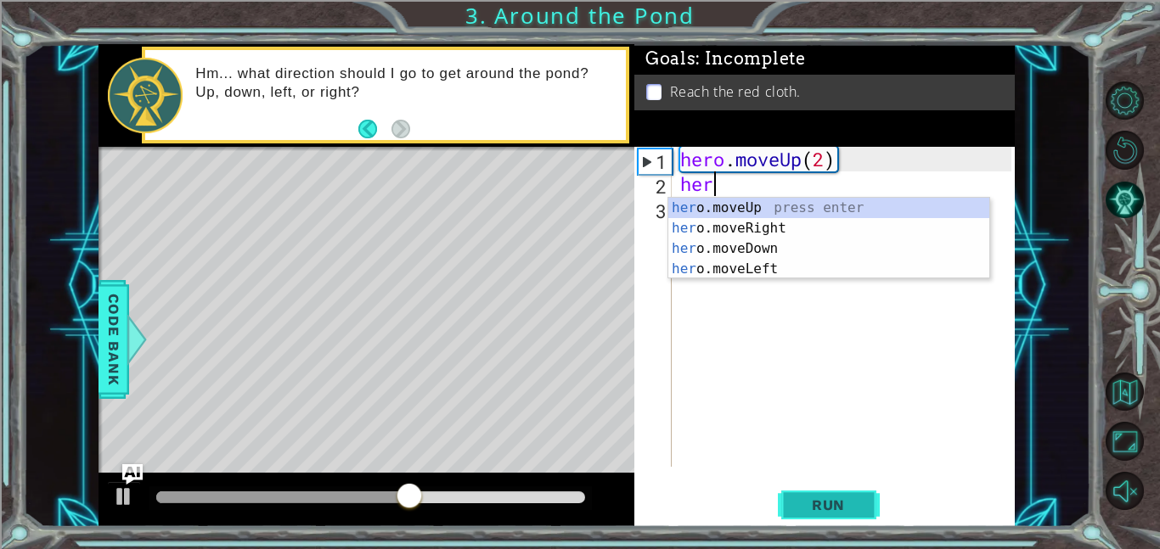
type textarea "hero"
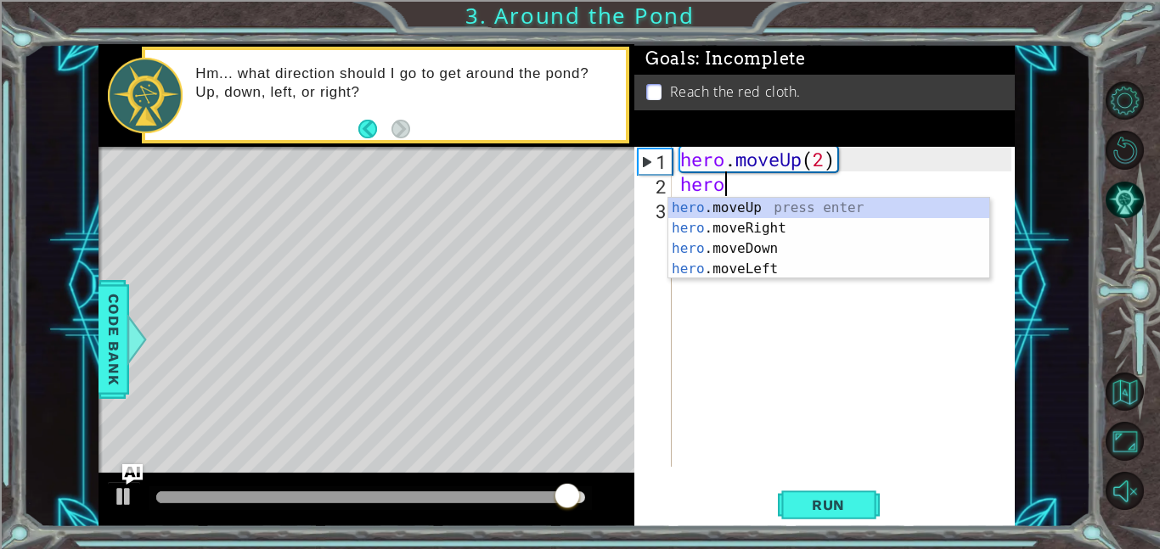
click at [711, 238] on div "hero .moveUp press enter hero .moveRight press enter hero .moveDown press enter…" at bounding box center [828, 259] width 321 height 122
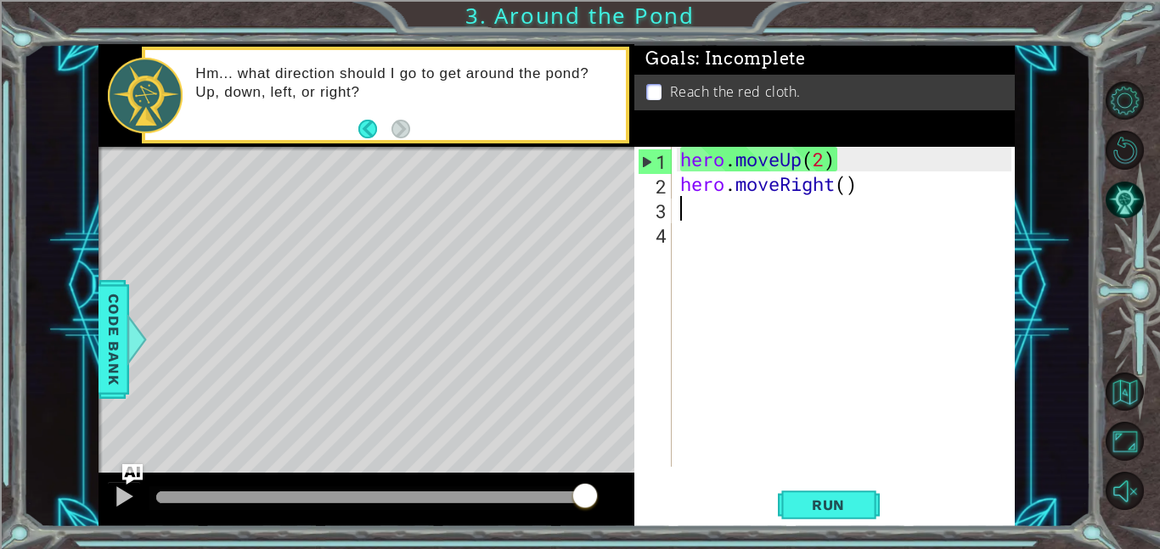
click at [846, 186] on div "hero . moveUp ( 2 ) hero . moveRight ( )" at bounding box center [848, 331] width 343 height 369
type textarea "hero.moveRight(1)"
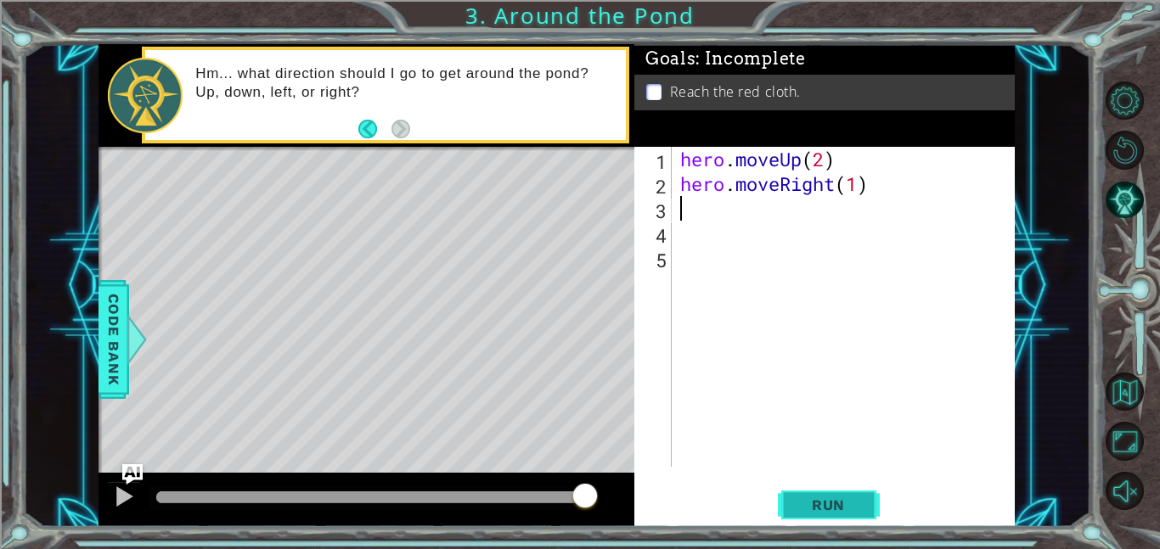
click at [851, 504] on span "Run" at bounding box center [828, 505] width 67 height 17
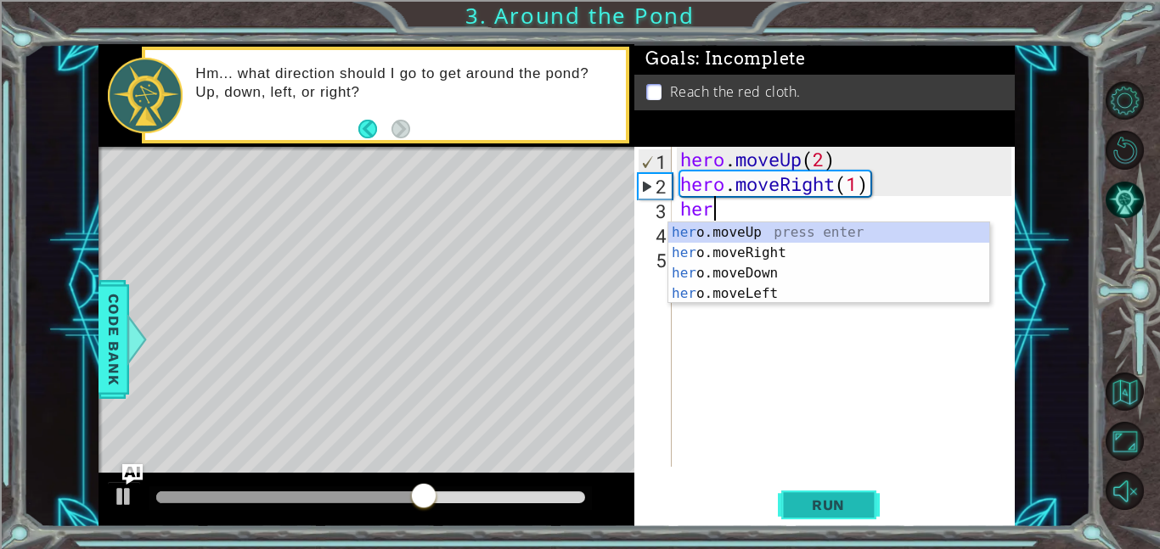
type textarea "hero"
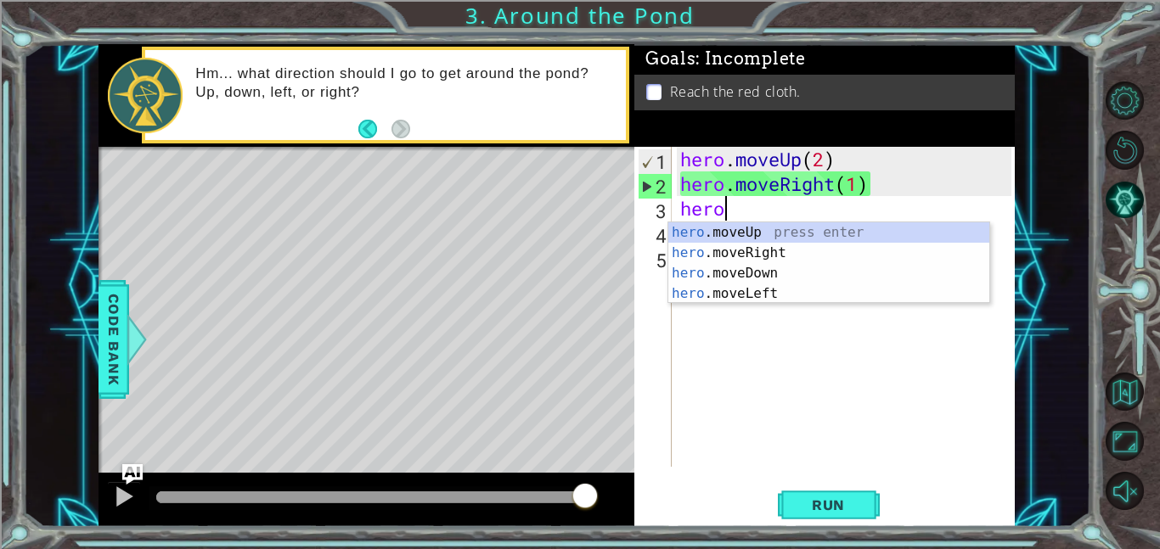
click at [795, 231] on div "hero .moveUp press enter hero .moveRight press enter hero .moveDown press enter…" at bounding box center [828, 283] width 321 height 122
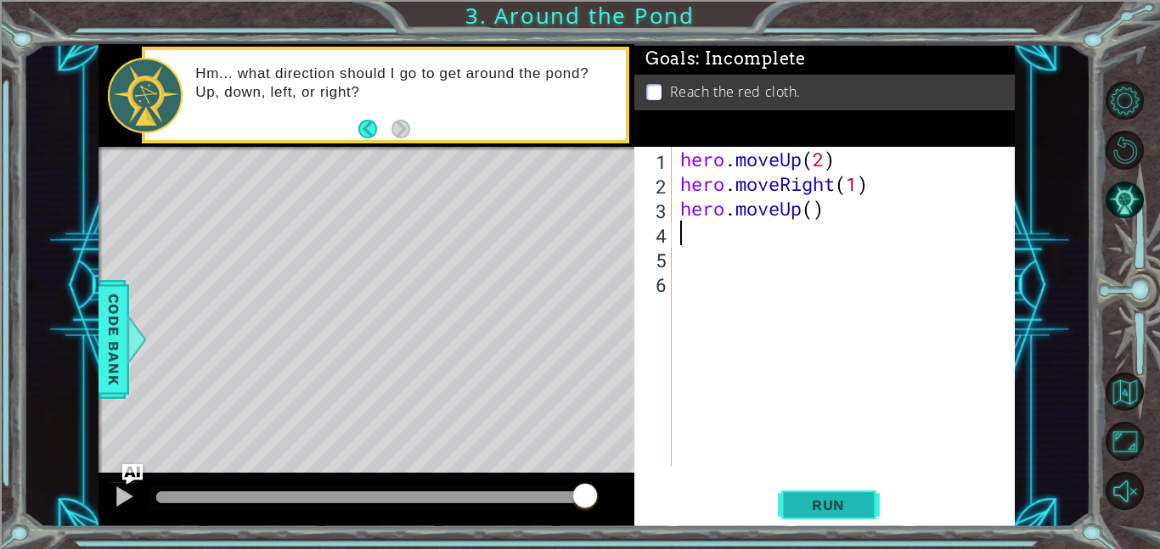
click at [844, 504] on span "Run" at bounding box center [828, 505] width 67 height 17
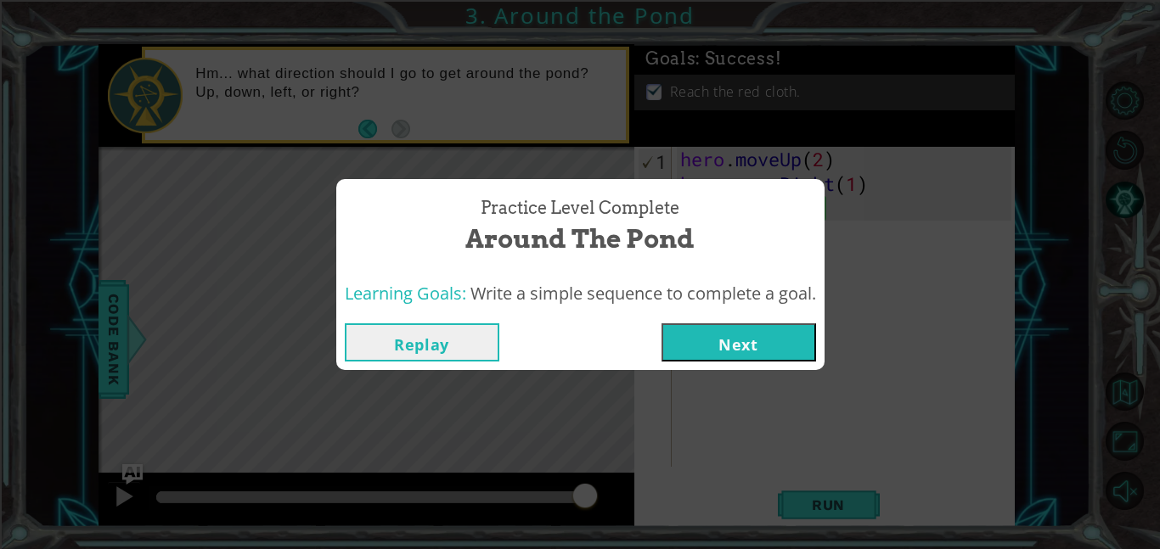
click at [785, 352] on button "Next" at bounding box center [739, 343] width 155 height 38
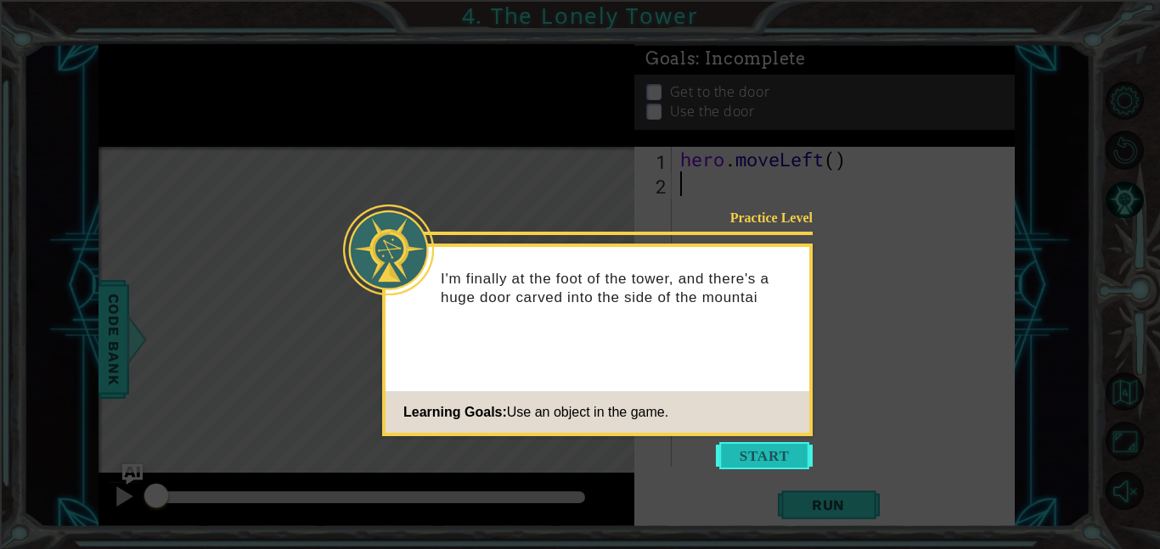
click at [784, 457] on button "Start" at bounding box center [764, 455] width 97 height 27
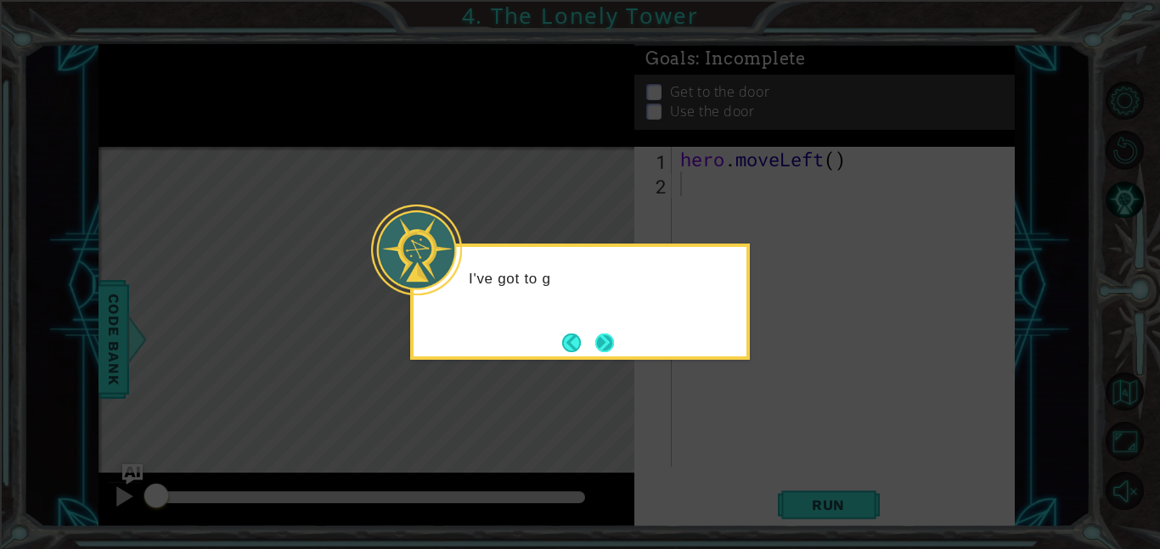
click at [604, 349] on button "Next" at bounding box center [604, 343] width 19 height 19
click at [605, 349] on button "Next" at bounding box center [604, 343] width 19 height 19
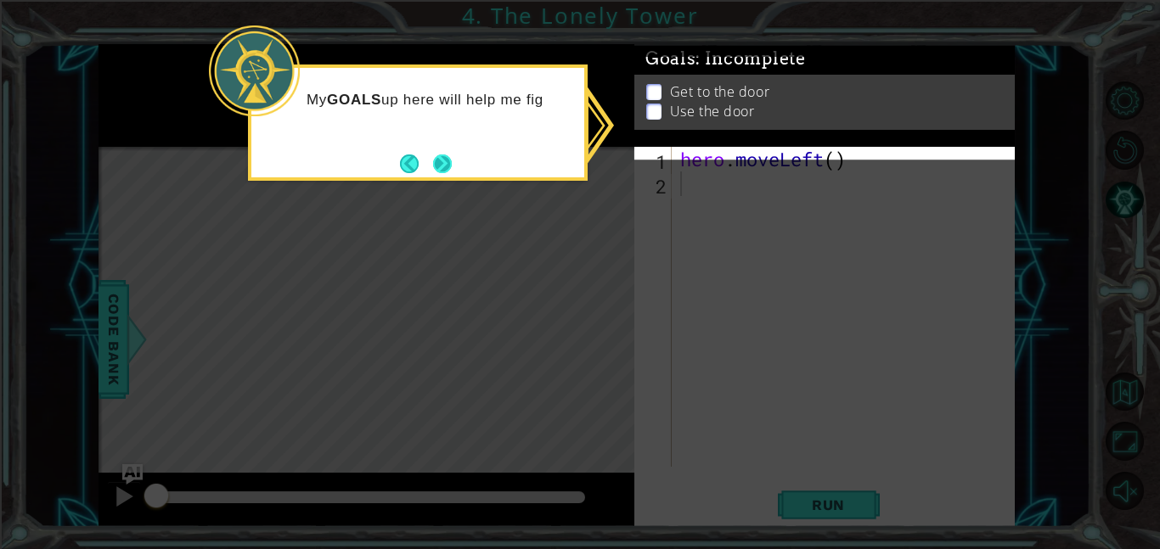
click at [452, 166] on button "Next" at bounding box center [442, 164] width 19 height 19
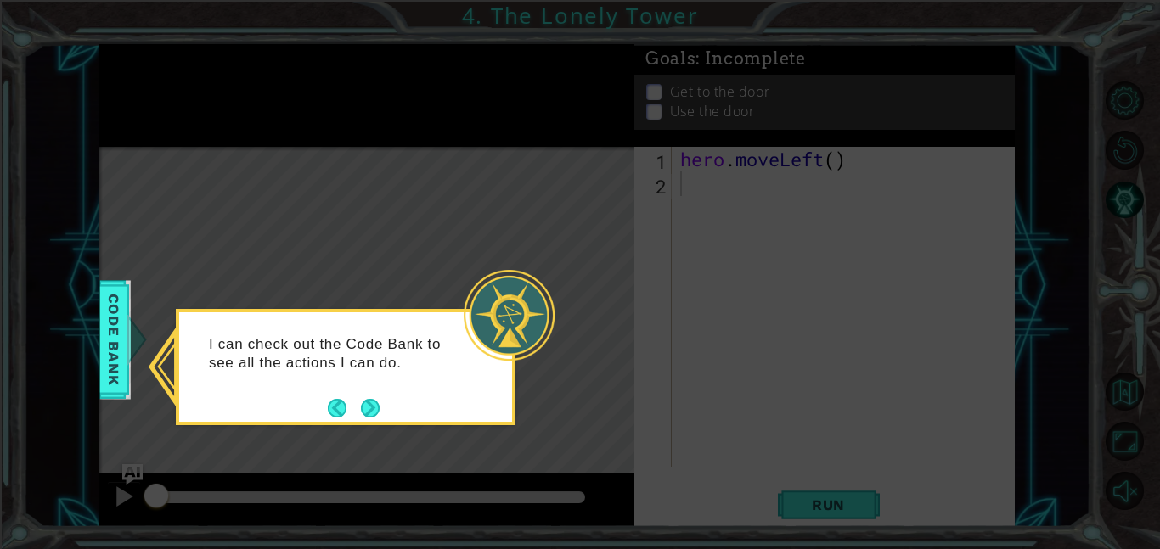
click at [378, 421] on div "I can check out the Code Bank to see all the actions I can do." at bounding box center [346, 367] width 340 height 116
click at [371, 423] on div "I can check out the Code Bank to see all the actions I can do." at bounding box center [346, 367] width 340 height 116
click at [380, 416] on button "Next" at bounding box center [370, 408] width 19 height 19
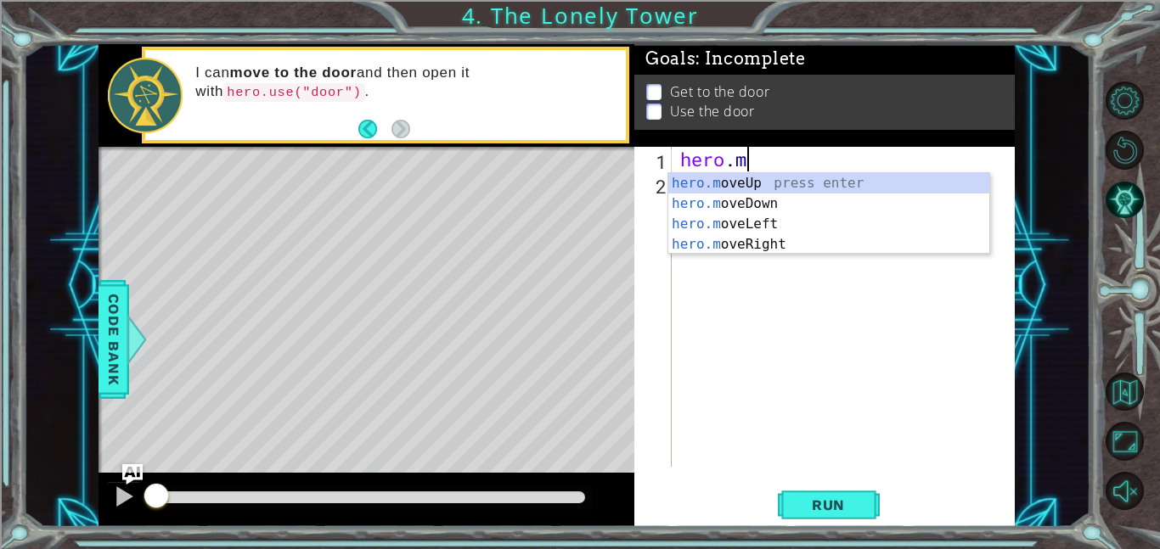
type textarea "h"
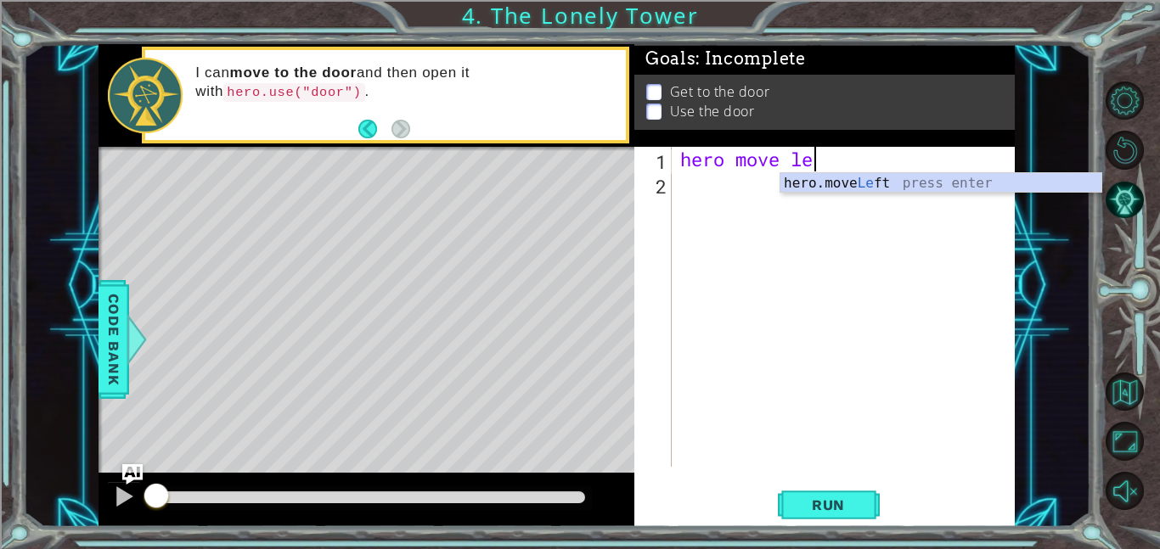
scroll to position [0, 5]
type textarea "hero move left"
click at [893, 177] on div "hero.move Left press enter" at bounding box center [940, 203] width 321 height 61
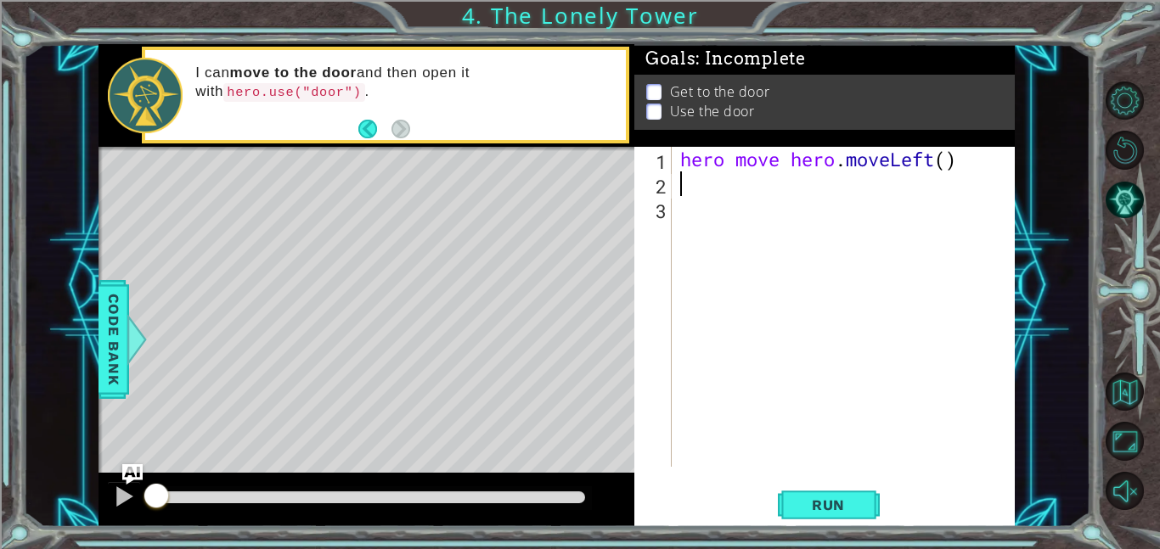
scroll to position [0, 0]
click at [953, 166] on div "hero move hero . moveLeft ( )" at bounding box center [848, 331] width 343 height 369
click at [849, 504] on span "Run" at bounding box center [828, 505] width 67 height 17
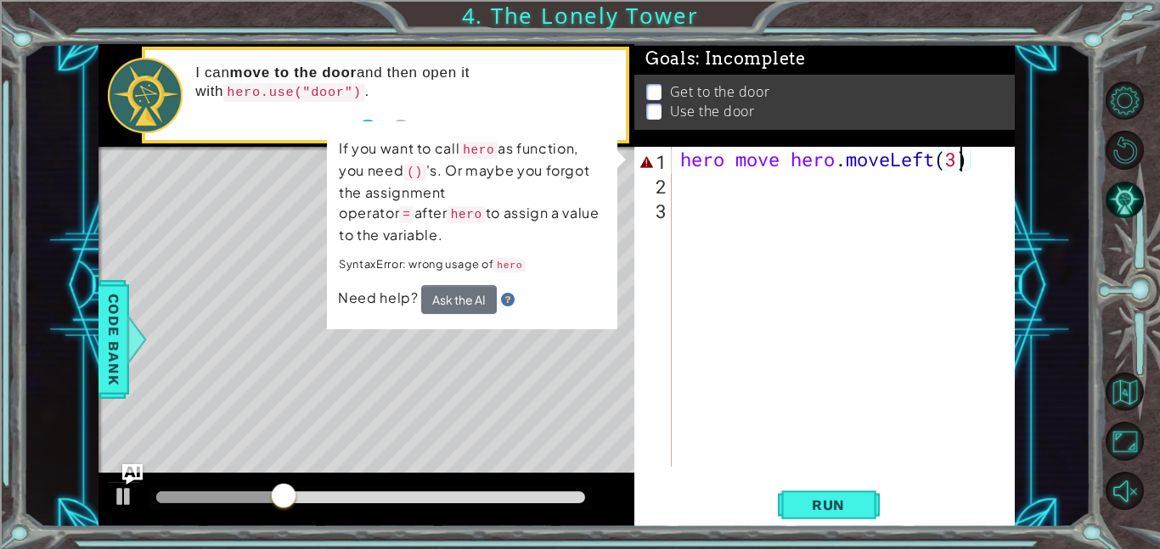
click at [954, 164] on div "hero move hero . moveLeft ( 3 )" at bounding box center [848, 331] width 343 height 369
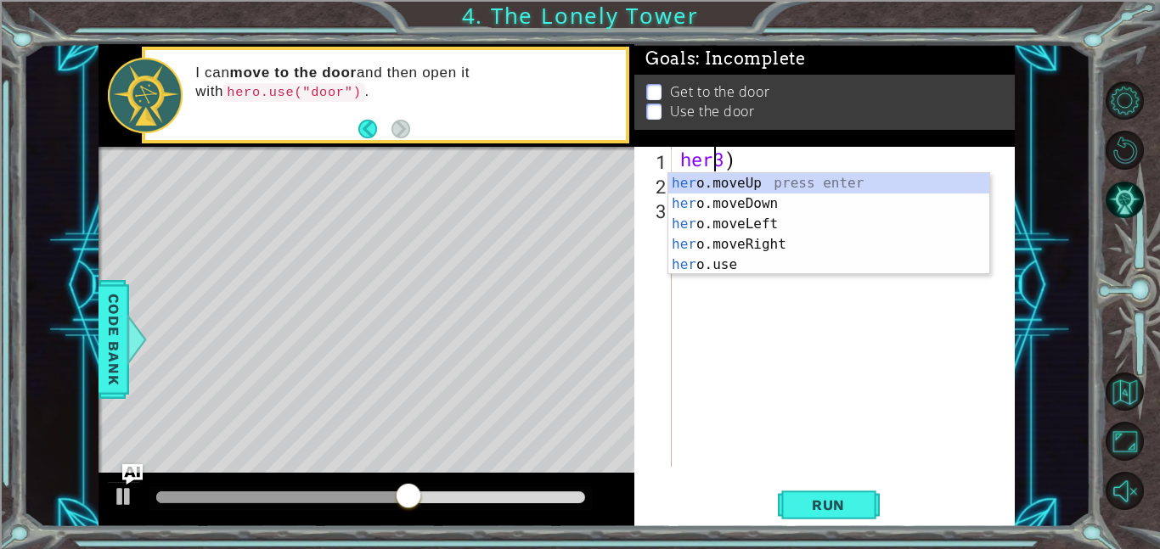
scroll to position [0, 0]
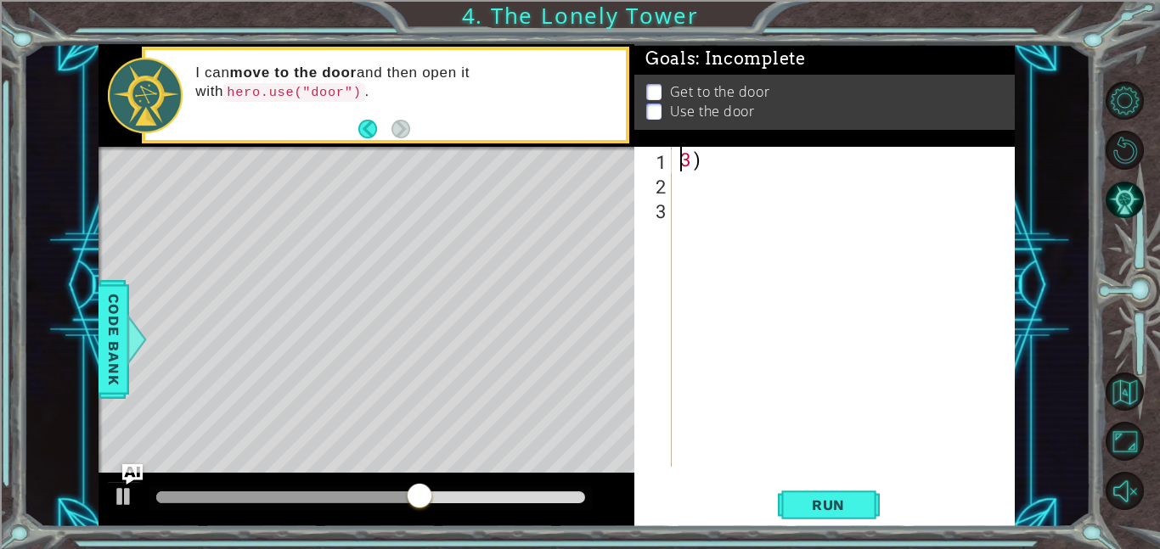
click at [720, 168] on div "3 )" at bounding box center [848, 331] width 343 height 369
type textarea "3"
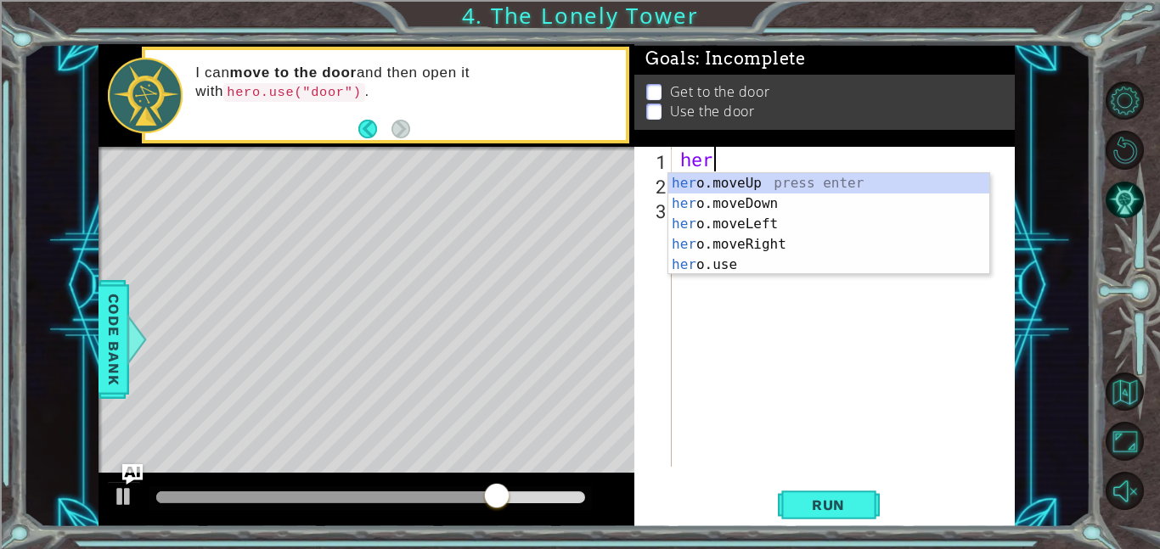
type textarea "hero"
click at [738, 227] on div "hero .moveUp press enter hero .moveDown press enter hero .moveLeft press enter …" at bounding box center [828, 244] width 321 height 143
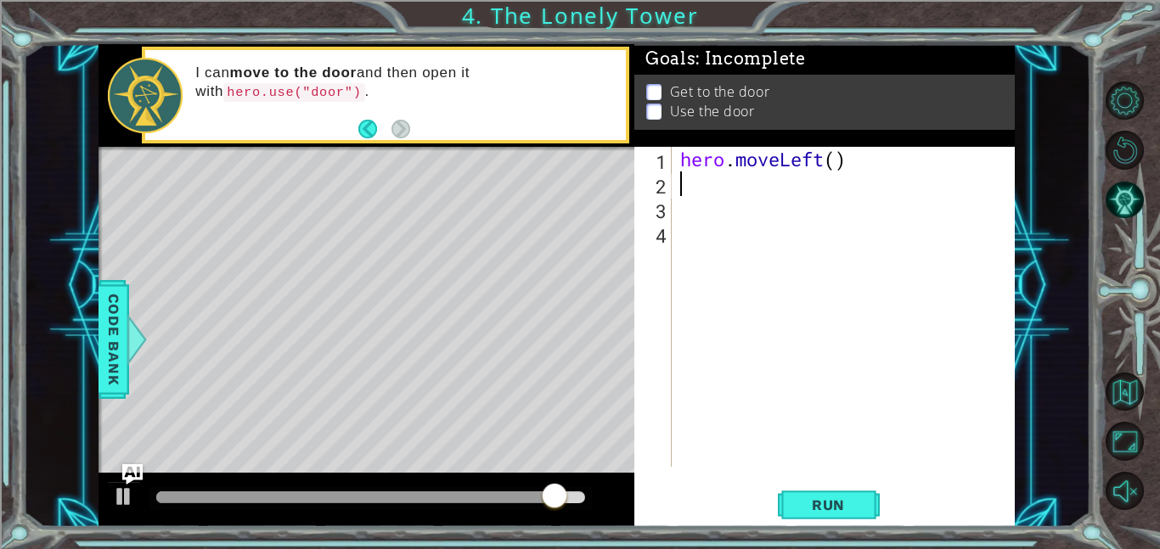
scroll to position [0, 0]
click at [836, 168] on div "hero . moveLeft ( )" at bounding box center [848, 331] width 343 height 369
type textarea "hero.moveLeft(2)"
click at [844, 497] on span "Run" at bounding box center [828, 505] width 67 height 17
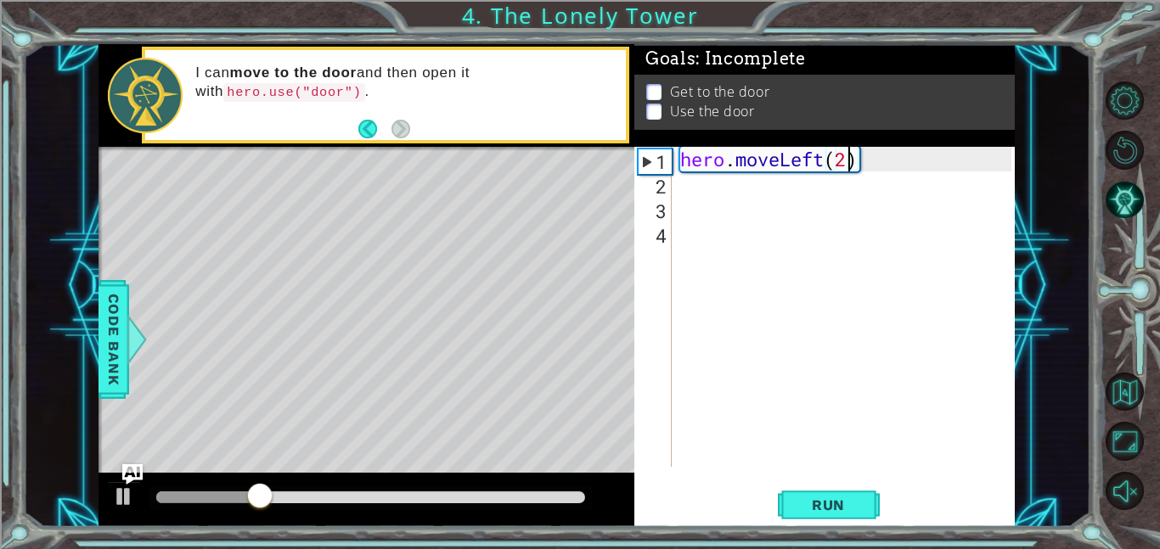
click at [695, 202] on div "hero . moveLeft ( 2 )" at bounding box center [848, 331] width 343 height 369
click at [697, 193] on div "hero . moveLeft ( 2 )" at bounding box center [848, 331] width 343 height 369
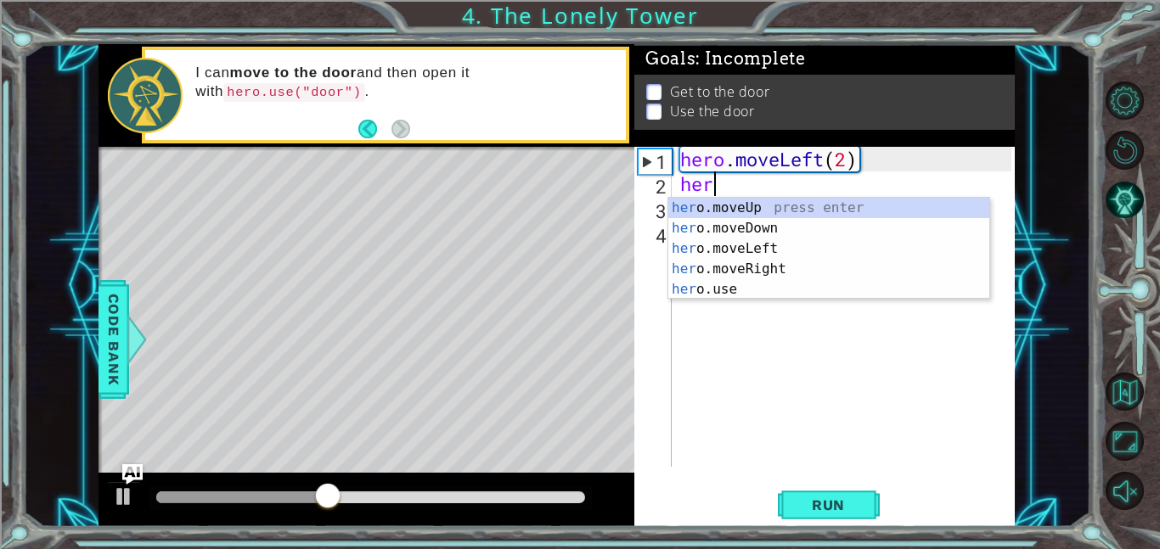
type textarea "hero"
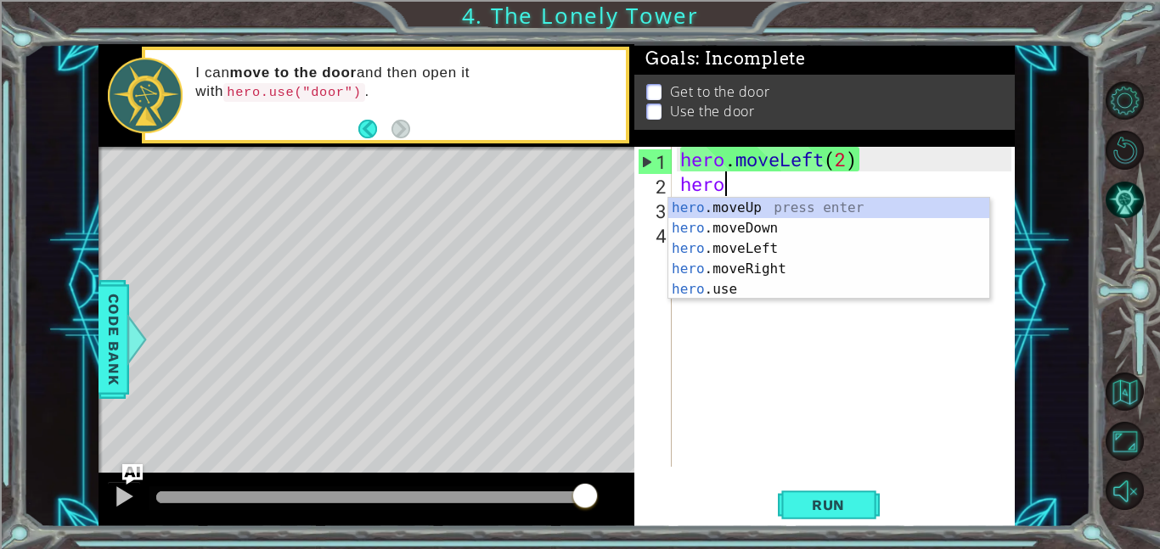
click at [802, 211] on div "hero .moveUp press enter hero .moveDown press enter hero .moveLeft press enter …" at bounding box center [828, 269] width 321 height 143
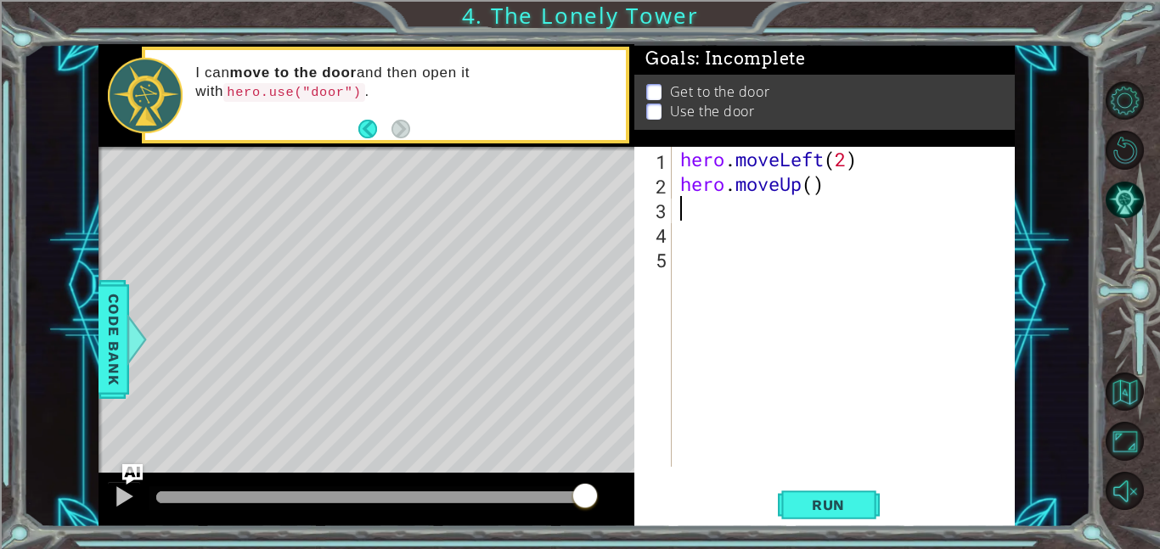
click at [814, 189] on div "hero . moveLeft ( 2 ) hero . moveUp ( )" at bounding box center [848, 331] width 343 height 369
type textarea "hero.moveUp(2)"
click at [839, 502] on span "Run" at bounding box center [828, 505] width 67 height 17
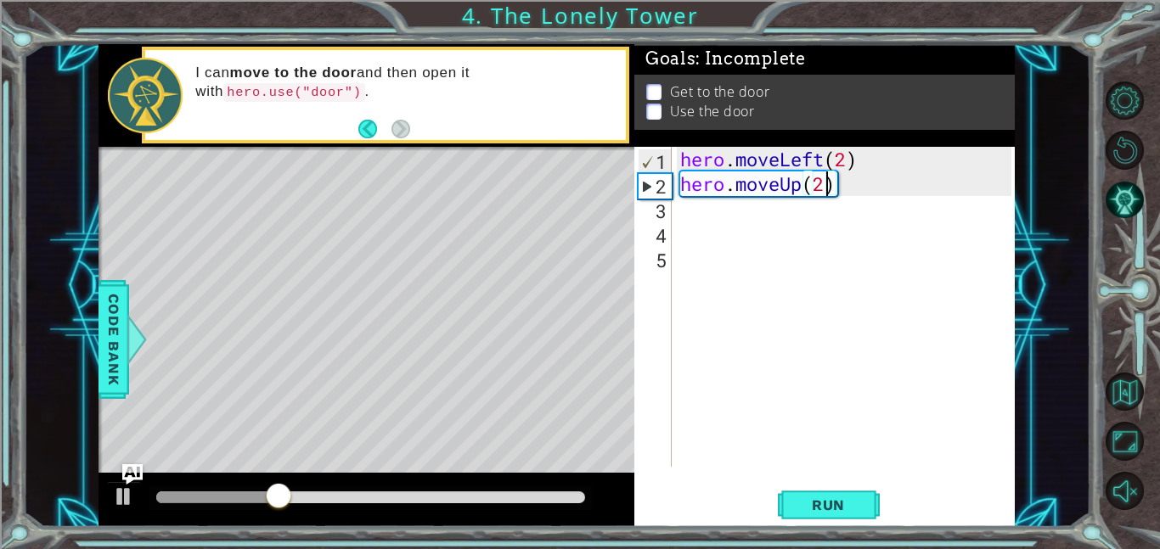
click at [667, 228] on div "4" at bounding box center [655, 235] width 34 height 25
click at [687, 215] on div "hero . moveLeft ( 2 ) hero . moveUp ( 2 )" at bounding box center [848, 331] width 343 height 369
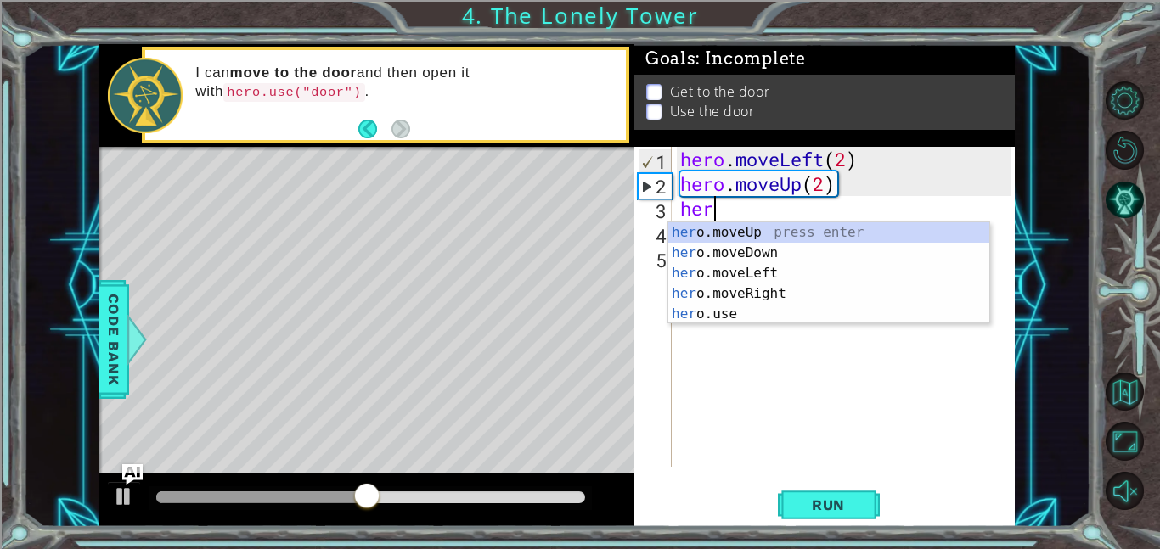
type textarea "hero"
click at [799, 237] on div "hero .moveUp press enter hero .moveDown press enter hero .moveLeft press enter …" at bounding box center [828, 293] width 321 height 143
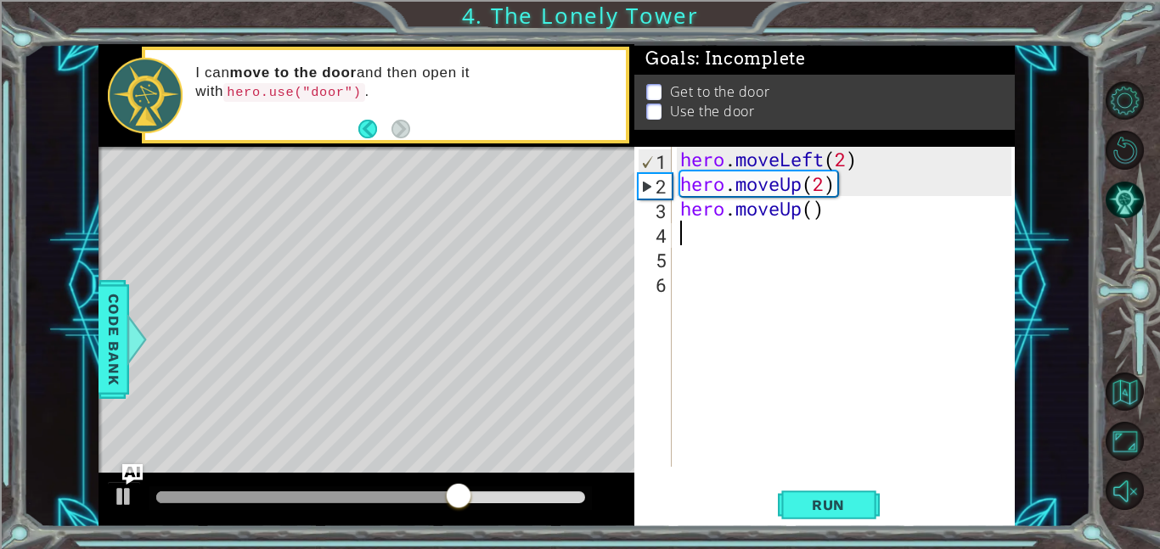
scroll to position [0, 0]
click at [812, 211] on div "hero . moveLeft ( 2 ) hero . moveUp ( 2 ) hero . moveUp ( )" at bounding box center [848, 331] width 343 height 369
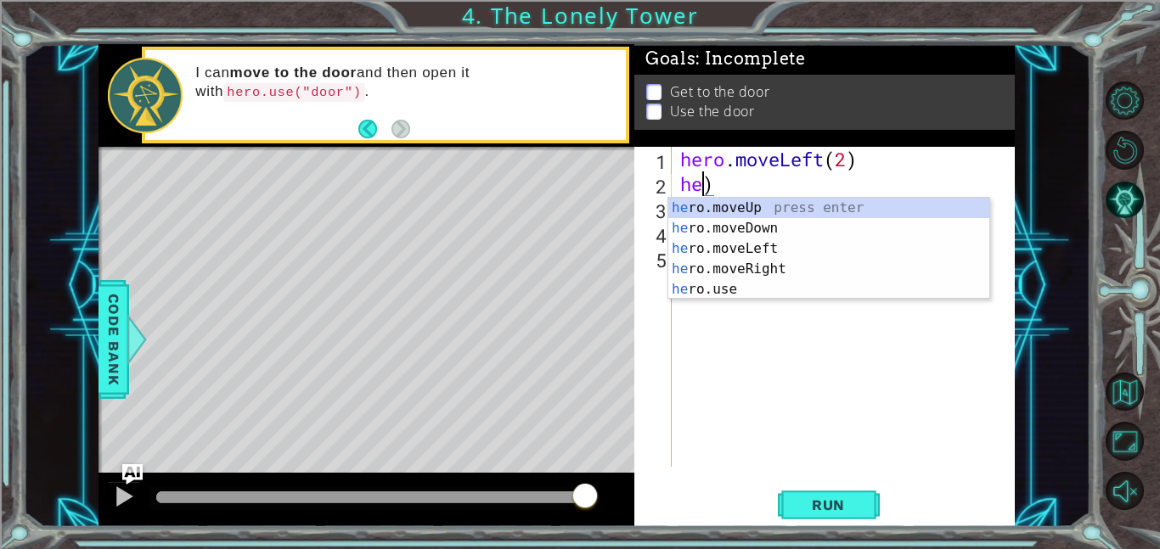
type textarea ")"
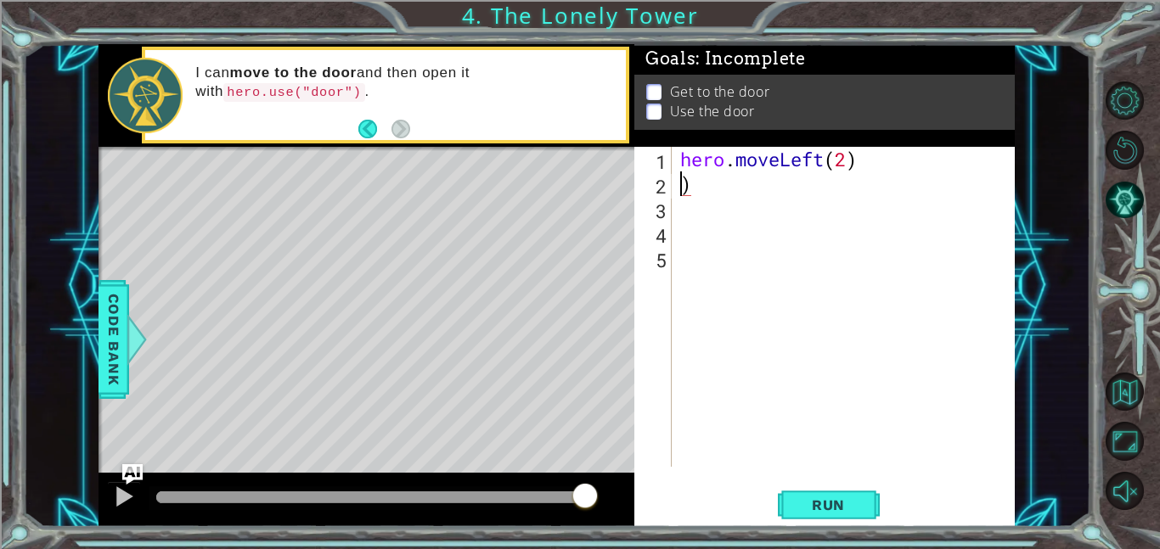
click at [715, 185] on div "hero . moveLeft ( 2 ) )" at bounding box center [848, 331] width 343 height 369
click at [841, 505] on span "Run" at bounding box center [828, 505] width 67 height 17
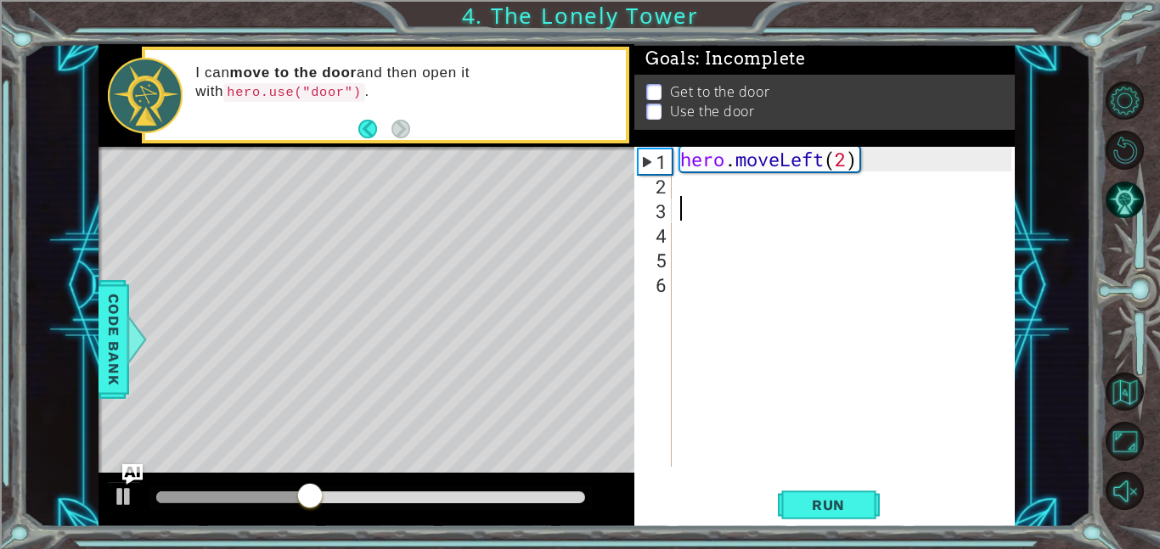
click at [693, 194] on div "hero . moveLeft ( 2 )" at bounding box center [848, 331] width 343 height 369
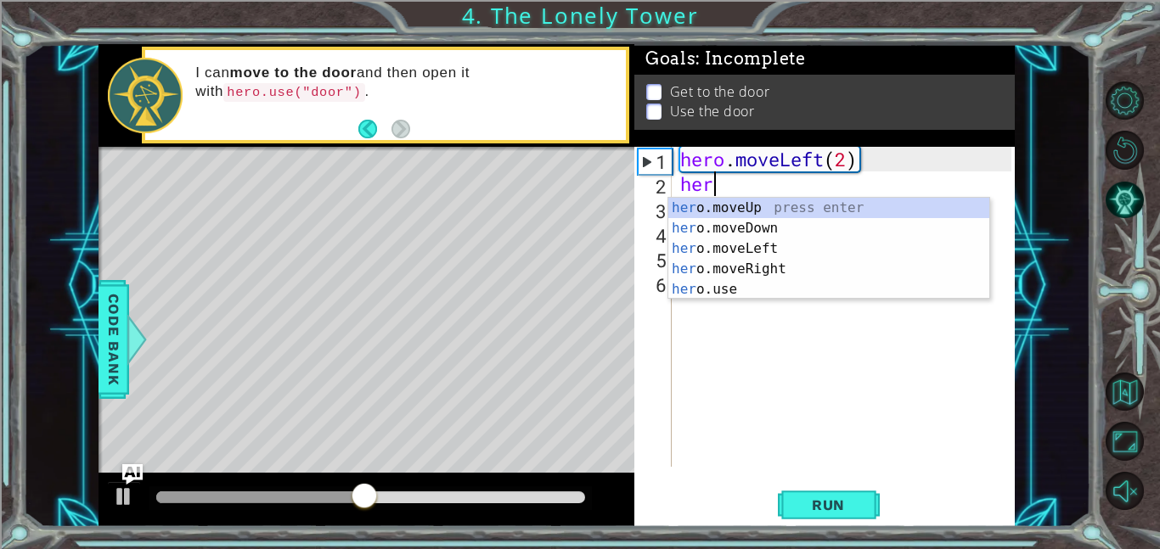
type textarea "hero"
click at [776, 206] on div "hero .moveUp press enter hero .moveDown press enter hero .moveLeft press enter …" at bounding box center [828, 269] width 321 height 143
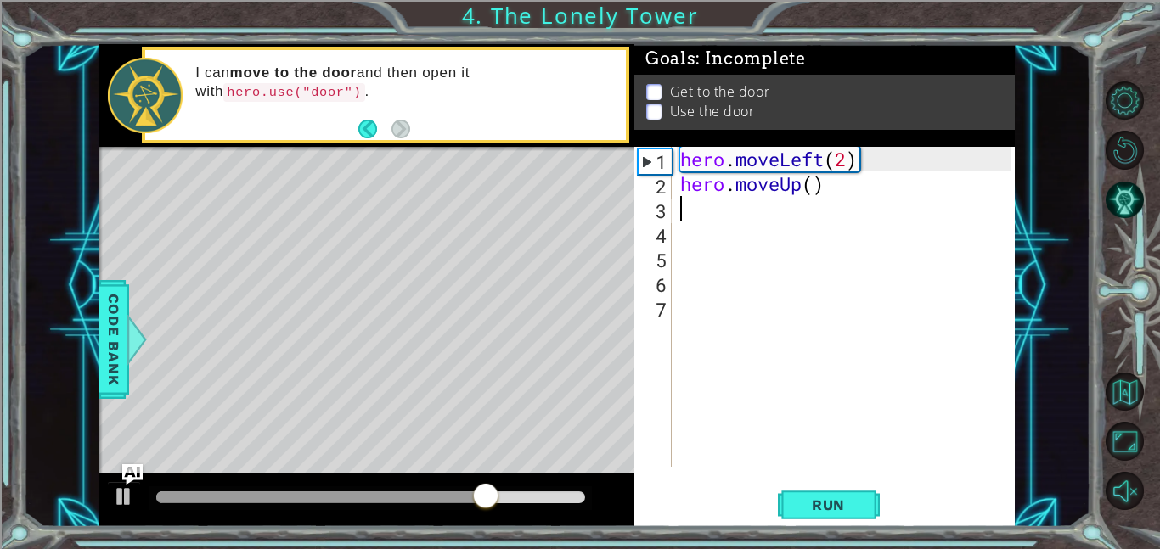
click at [815, 187] on div "hero . moveLeft ( 2 ) hero . moveUp ( )" at bounding box center [848, 331] width 343 height 369
type textarea "hero.moveUp(2)"
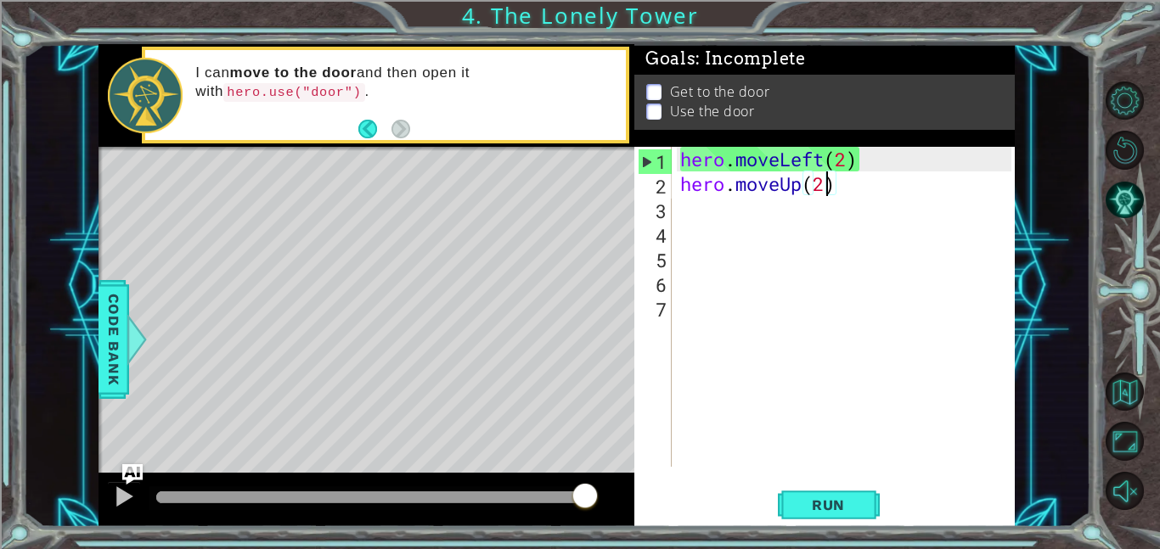
click at [679, 209] on div "hero . moveLeft ( 2 ) hero . moveUp ( 2 )" at bounding box center [848, 331] width 343 height 369
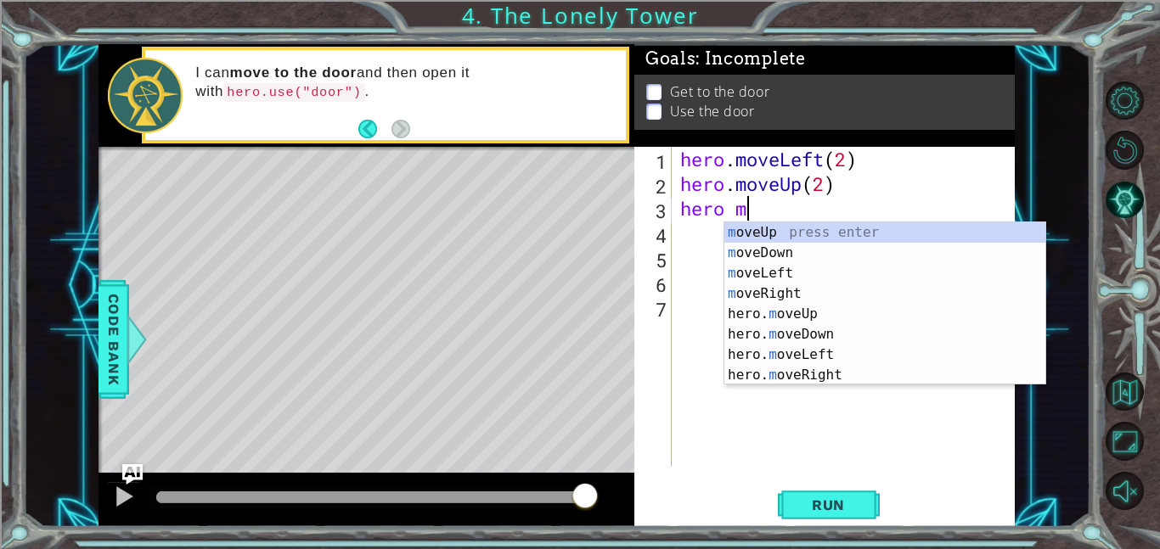
scroll to position [0, 2]
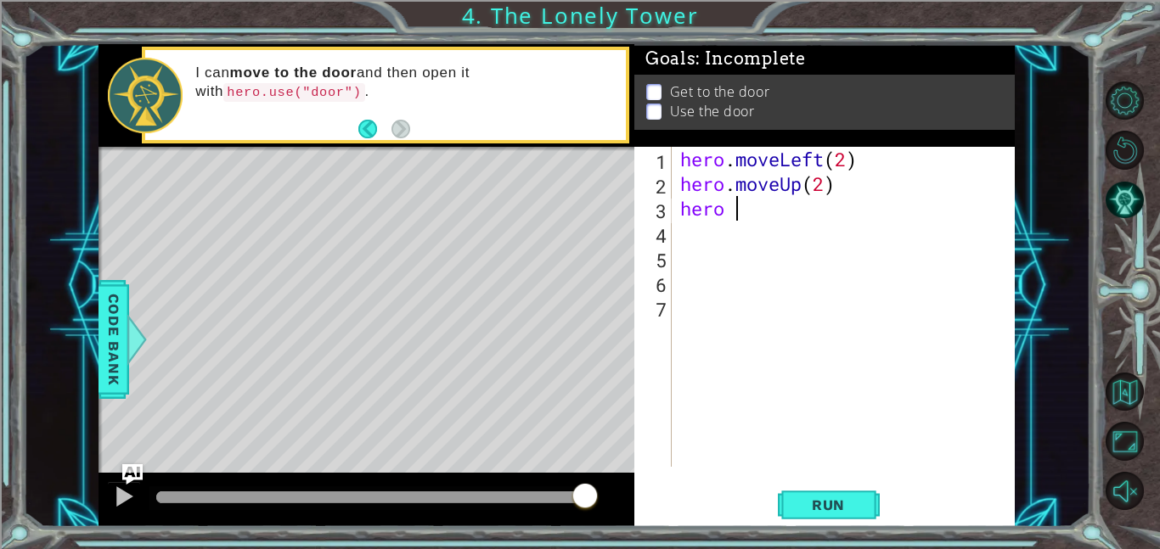
type textarea "hero"
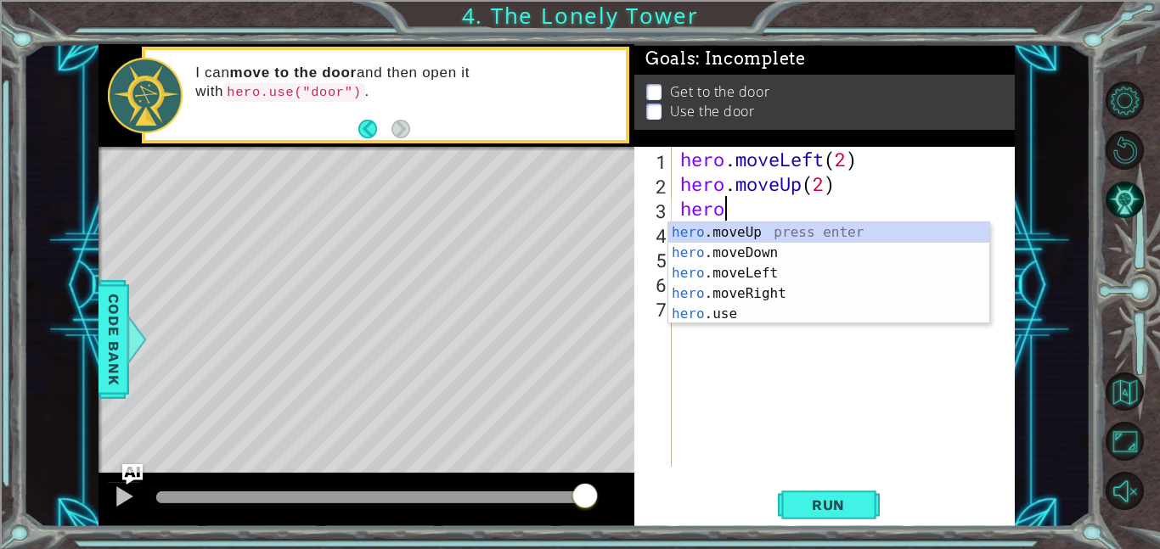
scroll to position [0, 1]
click at [791, 236] on div "hero .moveUp press enter hero .moveDown press enter hero .moveLeft press enter …" at bounding box center [828, 293] width 321 height 143
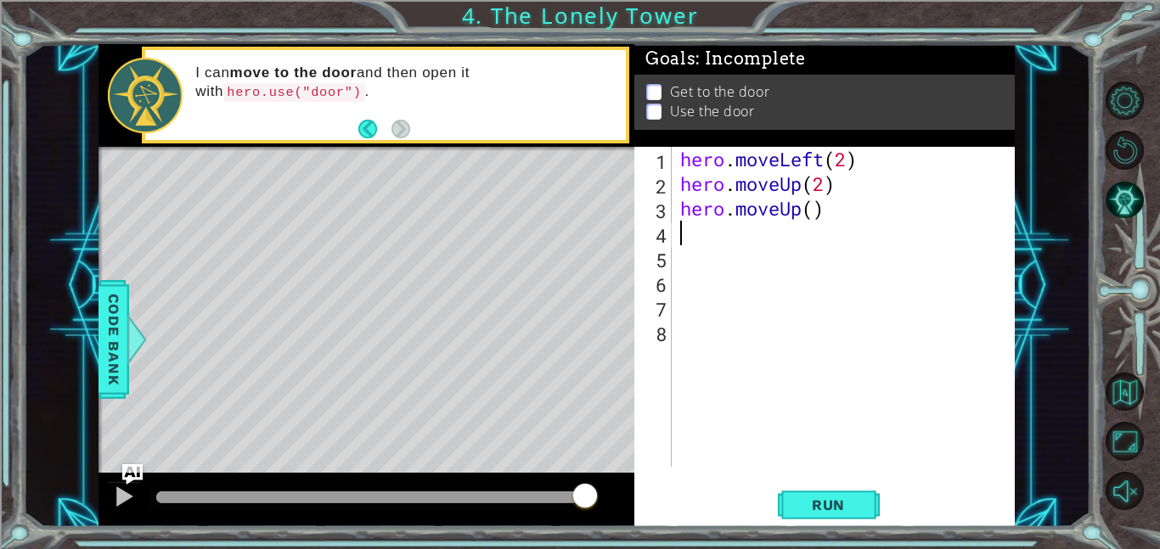
scroll to position [0, 0]
click at [815, 212] on div "hero . moveLeft ( 2 ) hero . moveUp ( 2 ) hero . moveUp ( )" at bounding box center [848, 331] width 343 height 369
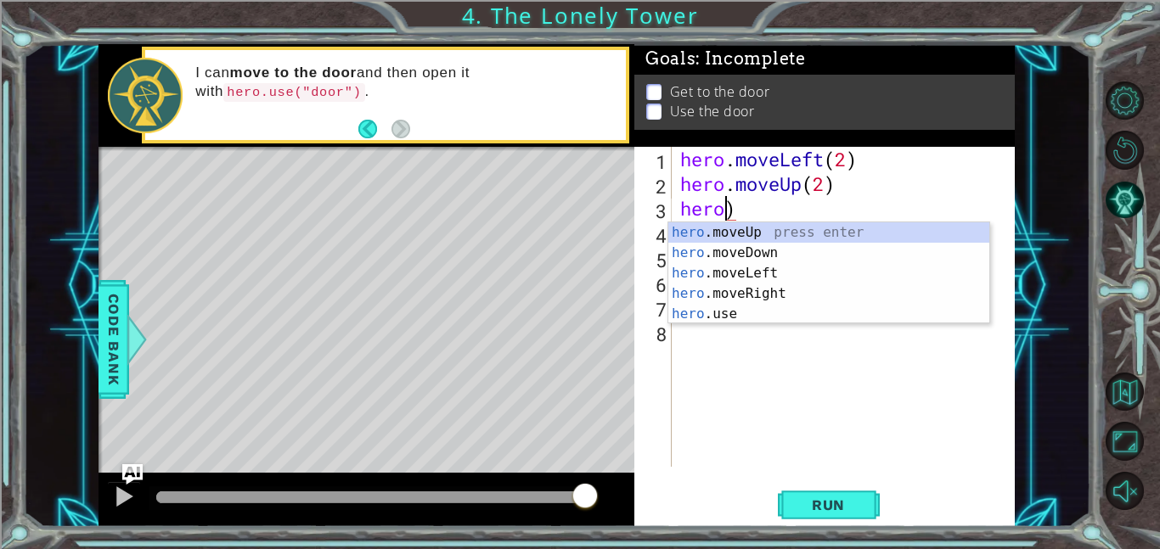
scroll to position [0, 2]
click at [780, 301] on div "hero .moveUp press enter hero .moveDown press enter hero .moveLeft press enter …" at bounding box center [828, 293] width 321 height 143
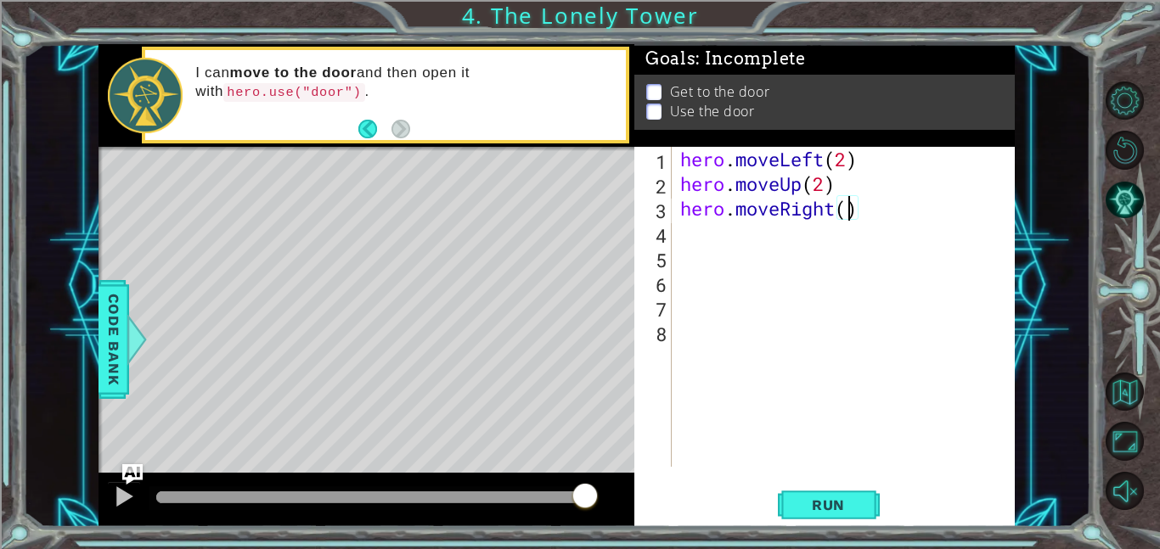
scroll to position [0, 8]
type textarea "hero.moveRight(2)"
click at [830, 502] on span "Run" at bounding box center [828, 505] width 67 height 17
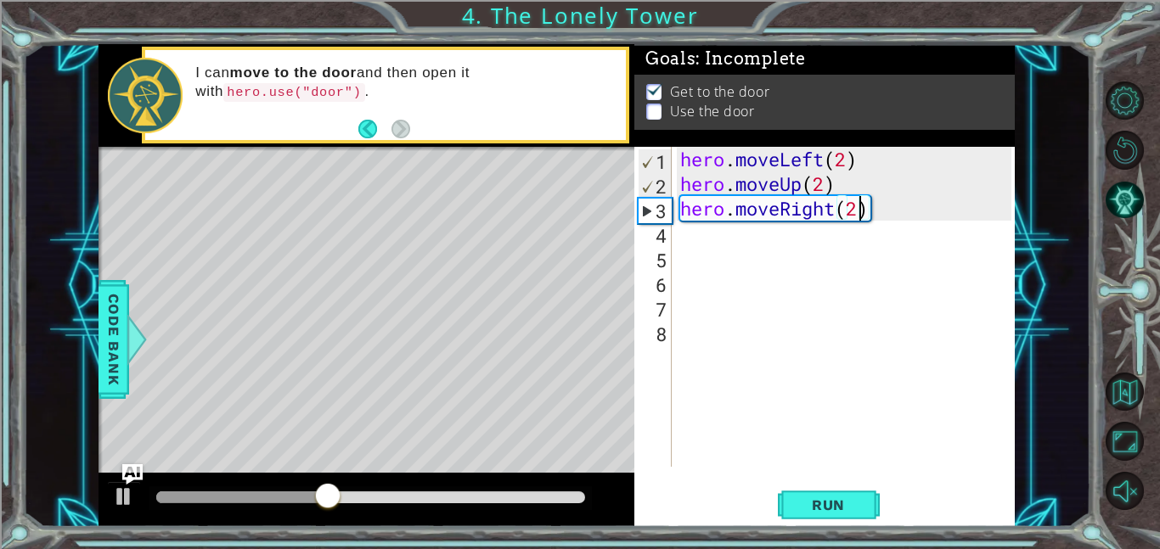
click at [662, 238] on div "4" at bounding box center [655, 235] width 34 height 25
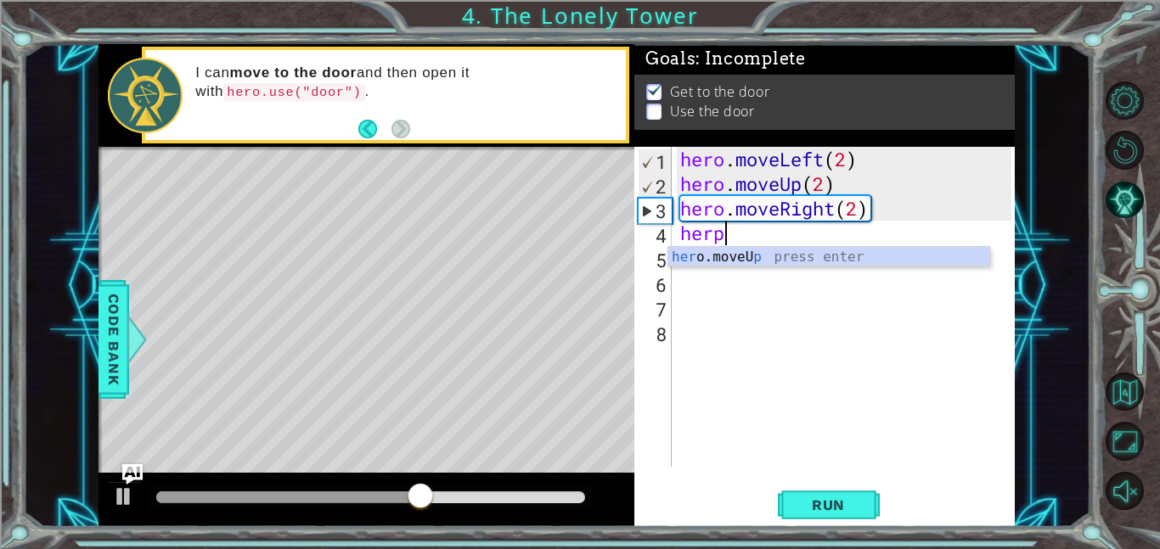
scroll to position [0, 1]
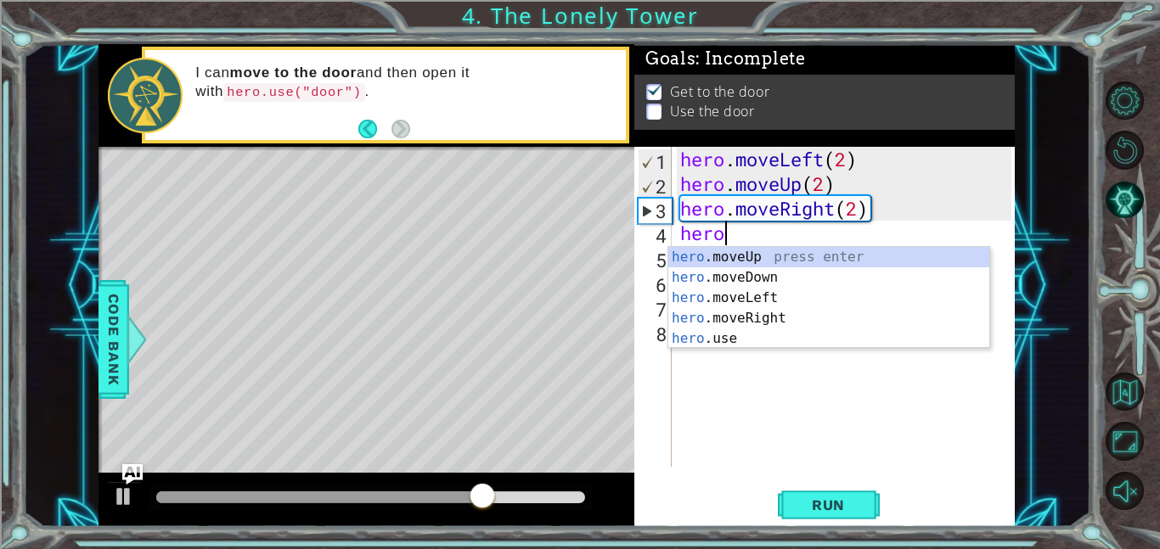
click at [692, 343] on div "hero .moveUp press enter hero .moveDown press enter hero .moveLeft press enter …" at bounding box center [828, 318] width 321 height 143
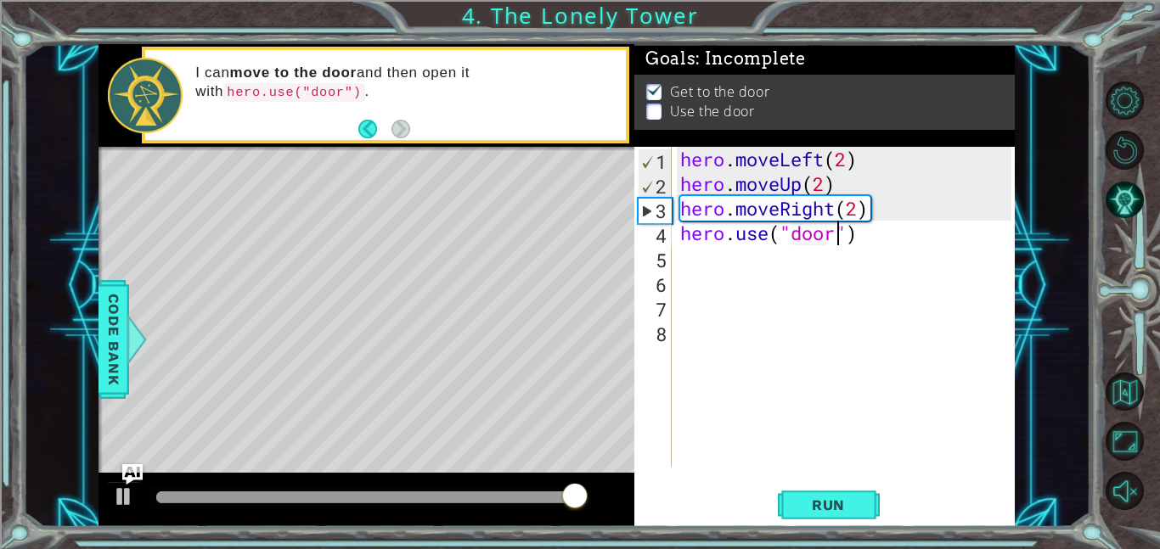
scroll to position [0, 7]
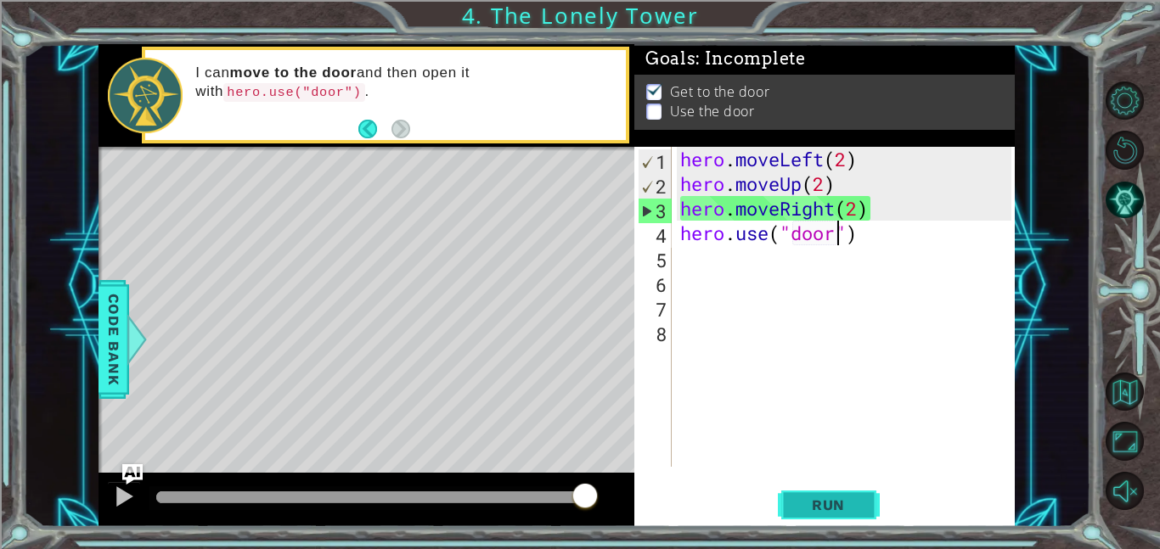
type textarea "hero.use("door")"
click at [845, 504] on span "Run" at bounding box center [828, 505] width 67 height 17
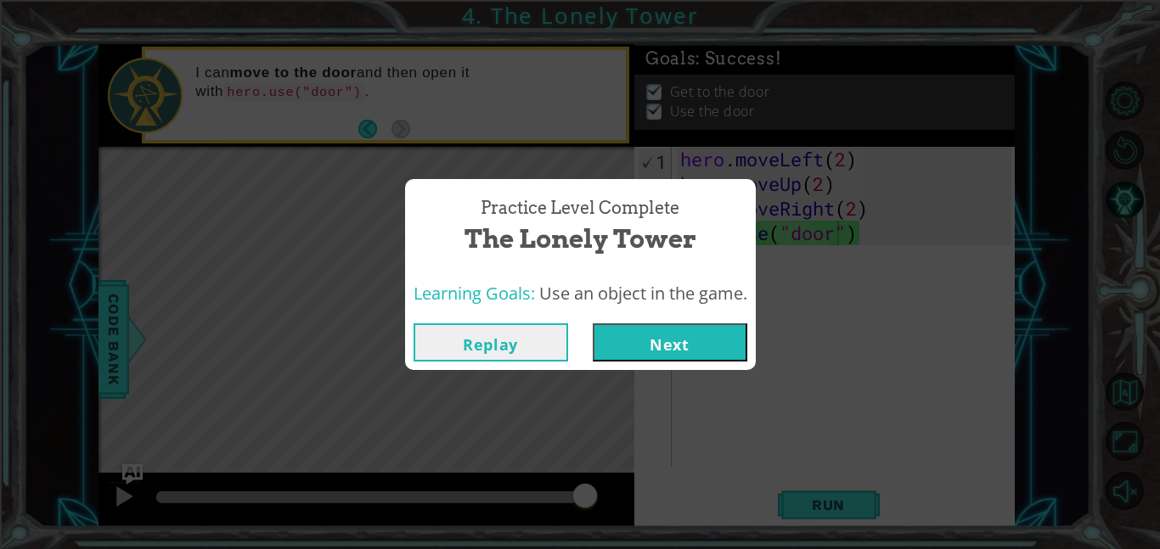
click at [717, 342] on button "Next" at bounding box center [670, 343] width 155 height 38
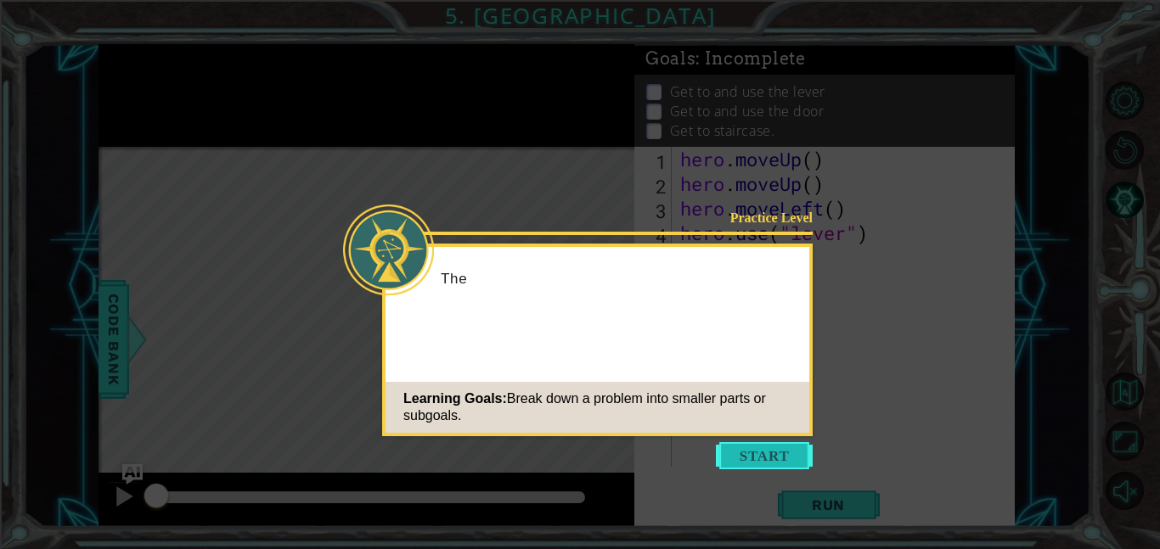
click at [769, 463] on button "Start" at bounding box center [764, 455] width 97 height 27
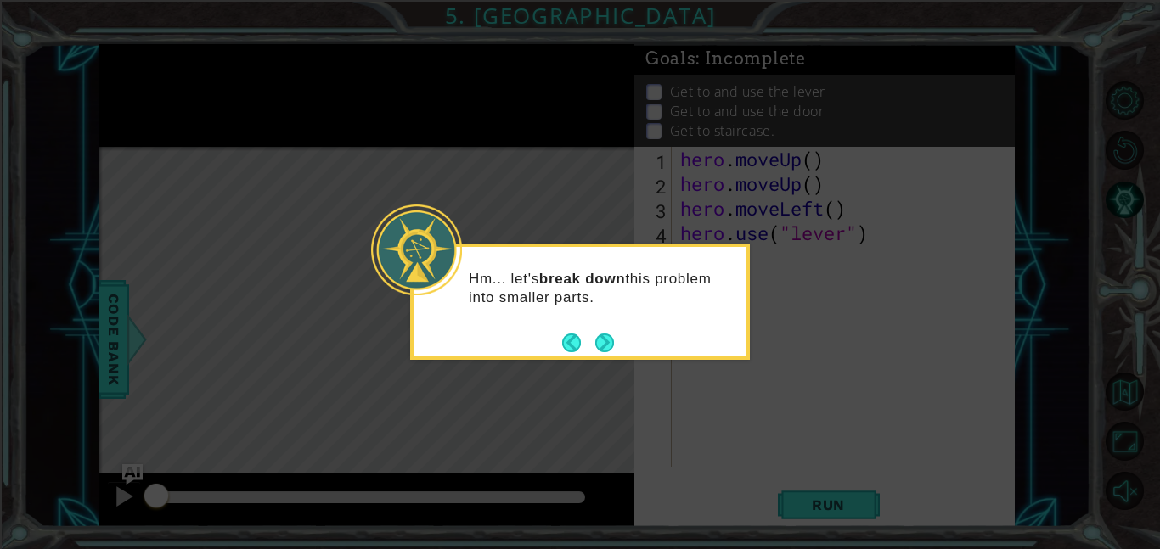
click at [924, 339] on icon at bounding box center [580, 274] width 1160 height 549
click at [603, 337] on button "Next" at bounding box center [604, 343] width 19 height 19
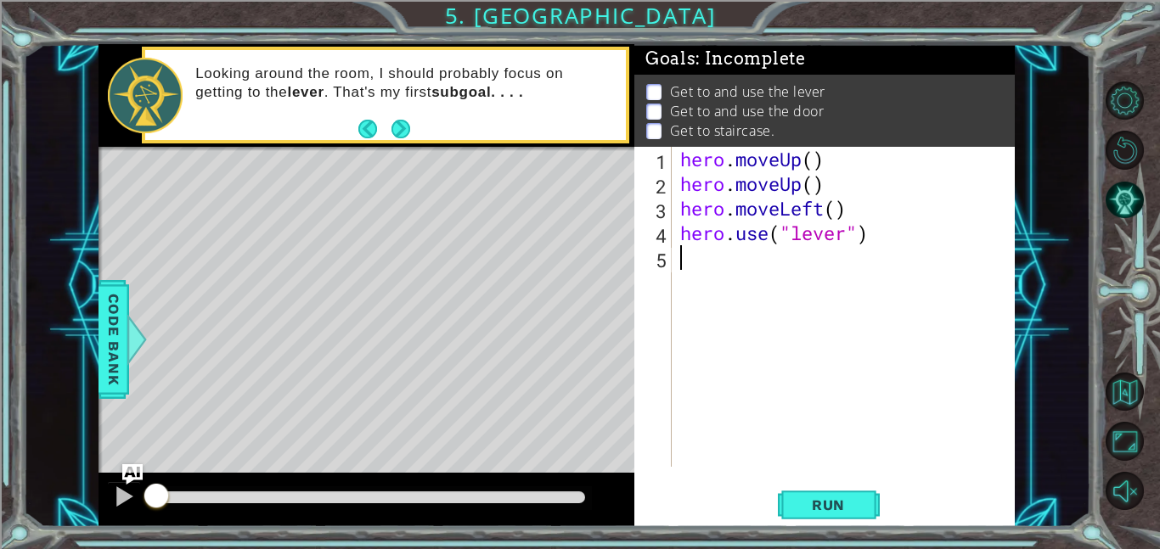
click at [819, 160] on div "hero . moveUp ( ) hero . moveUp ( ) hero . moveLeft ( ) hero . use ( "lever" )" at bounding box center [848, 331] width 343 height 369
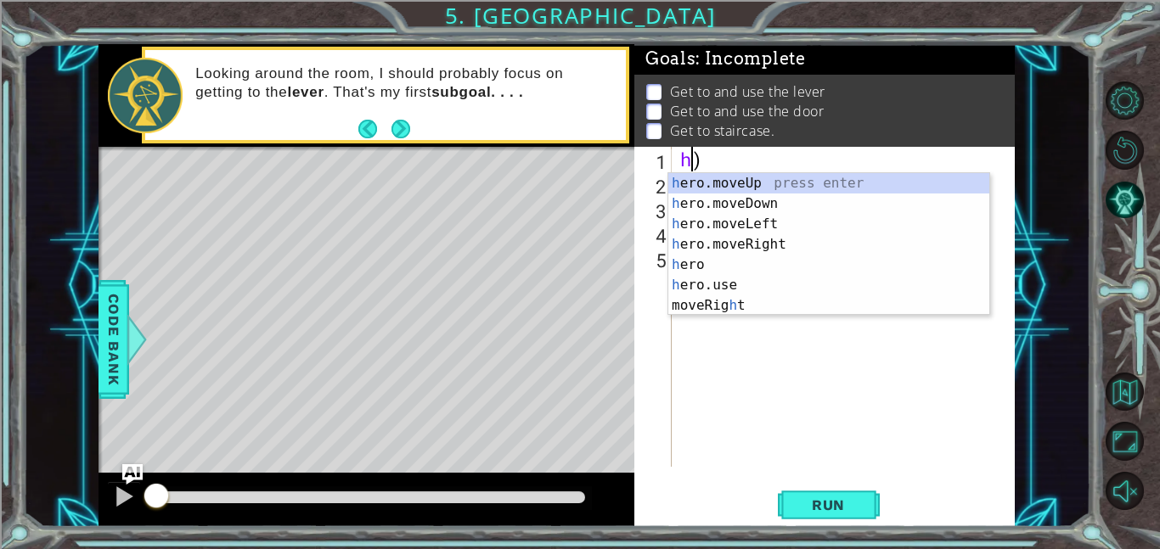
type textarea ")"
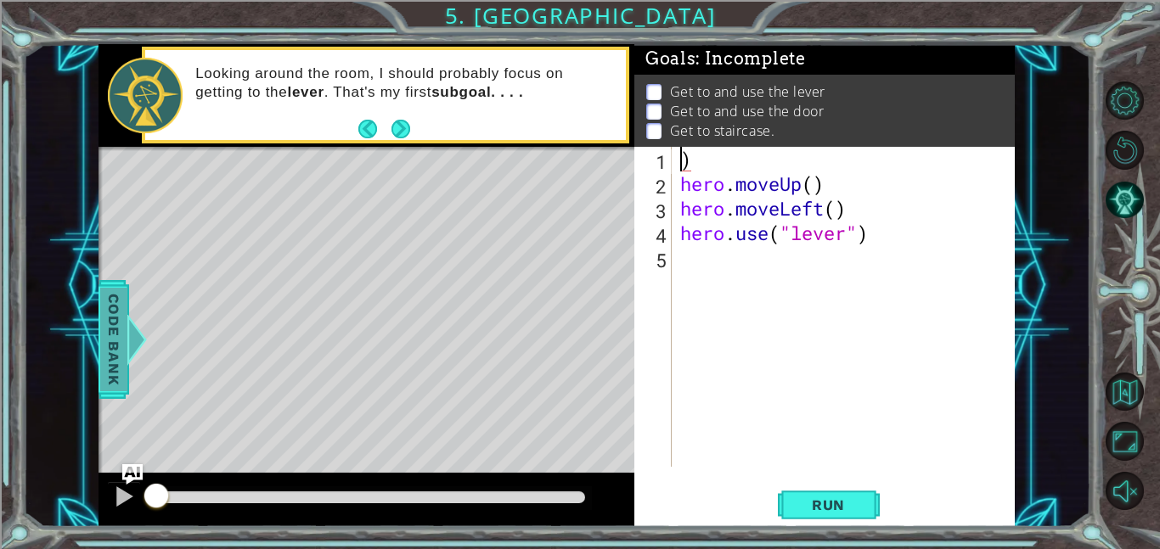
click at [110, 338] on span "Code Bank" at bounding box center [113, 340] width 27 height 104
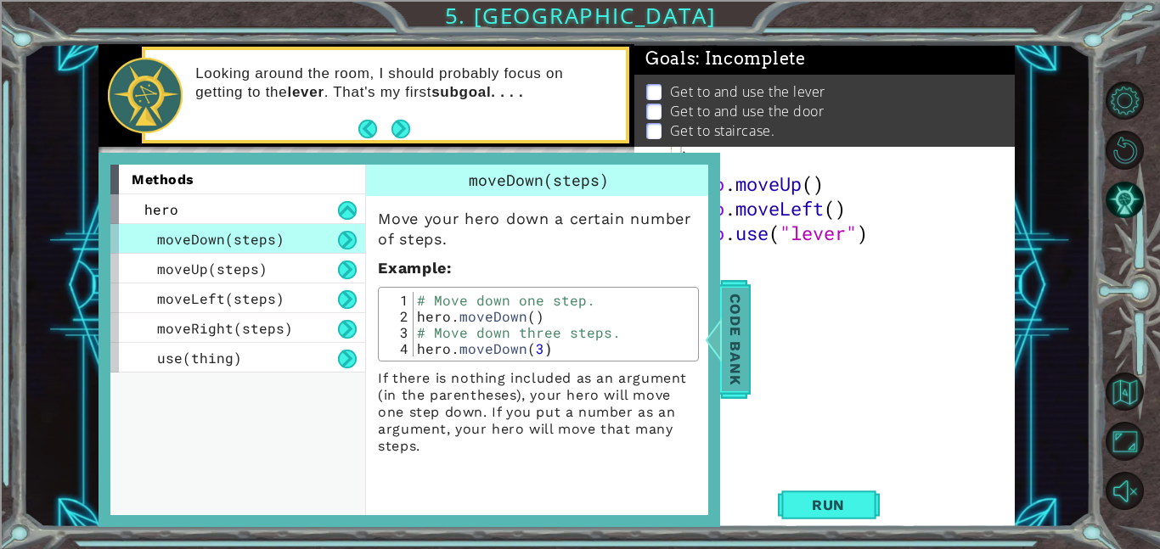
click at [737, 352] on span "Code Bank" at bounding box center [735, 340] width 27 height 104
